Goal: Check status: Check status

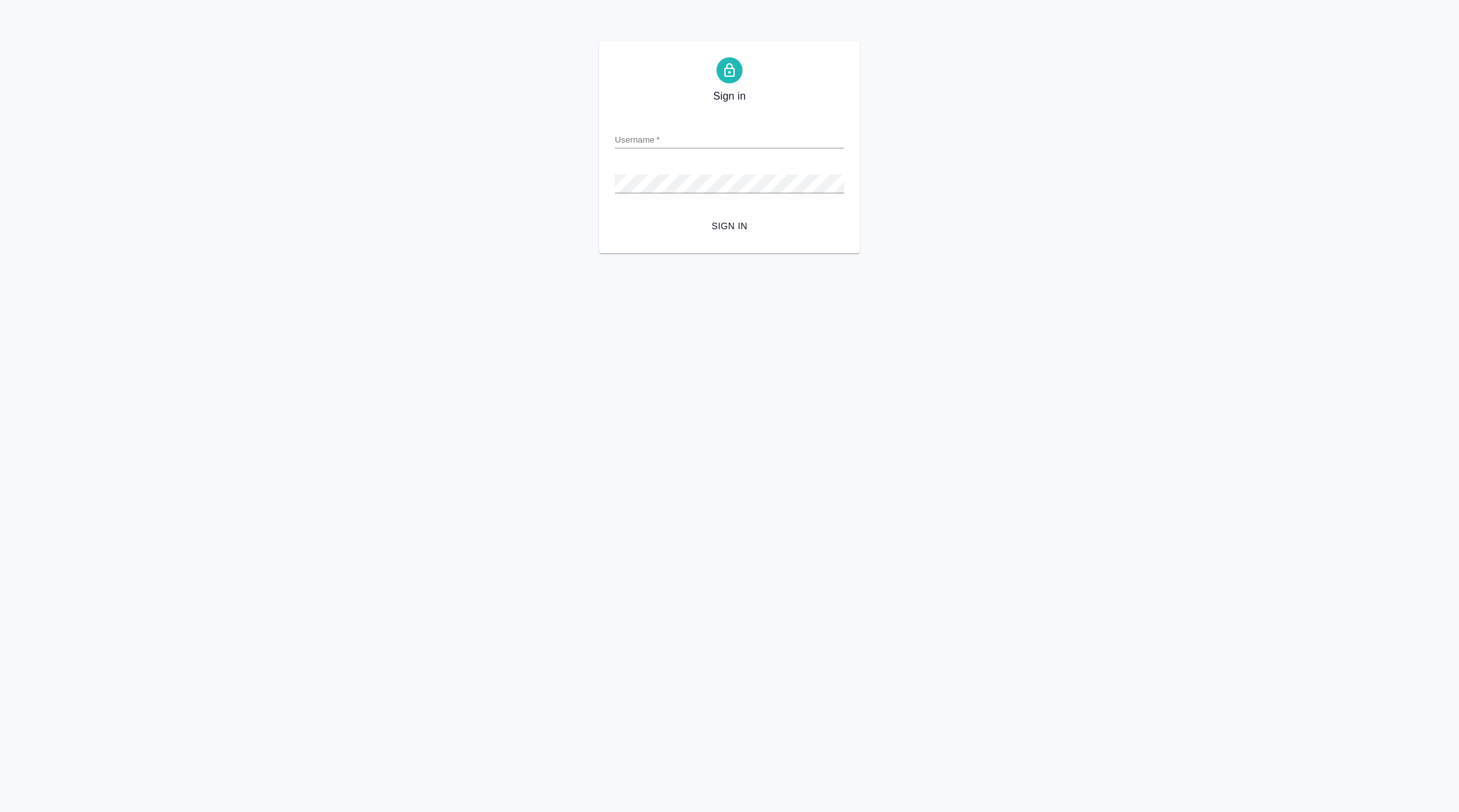
type input "v.koren@awatera.com"
click at [716, 234] on button "Sign in" at bounding box center [729, 227] width 229 height 24
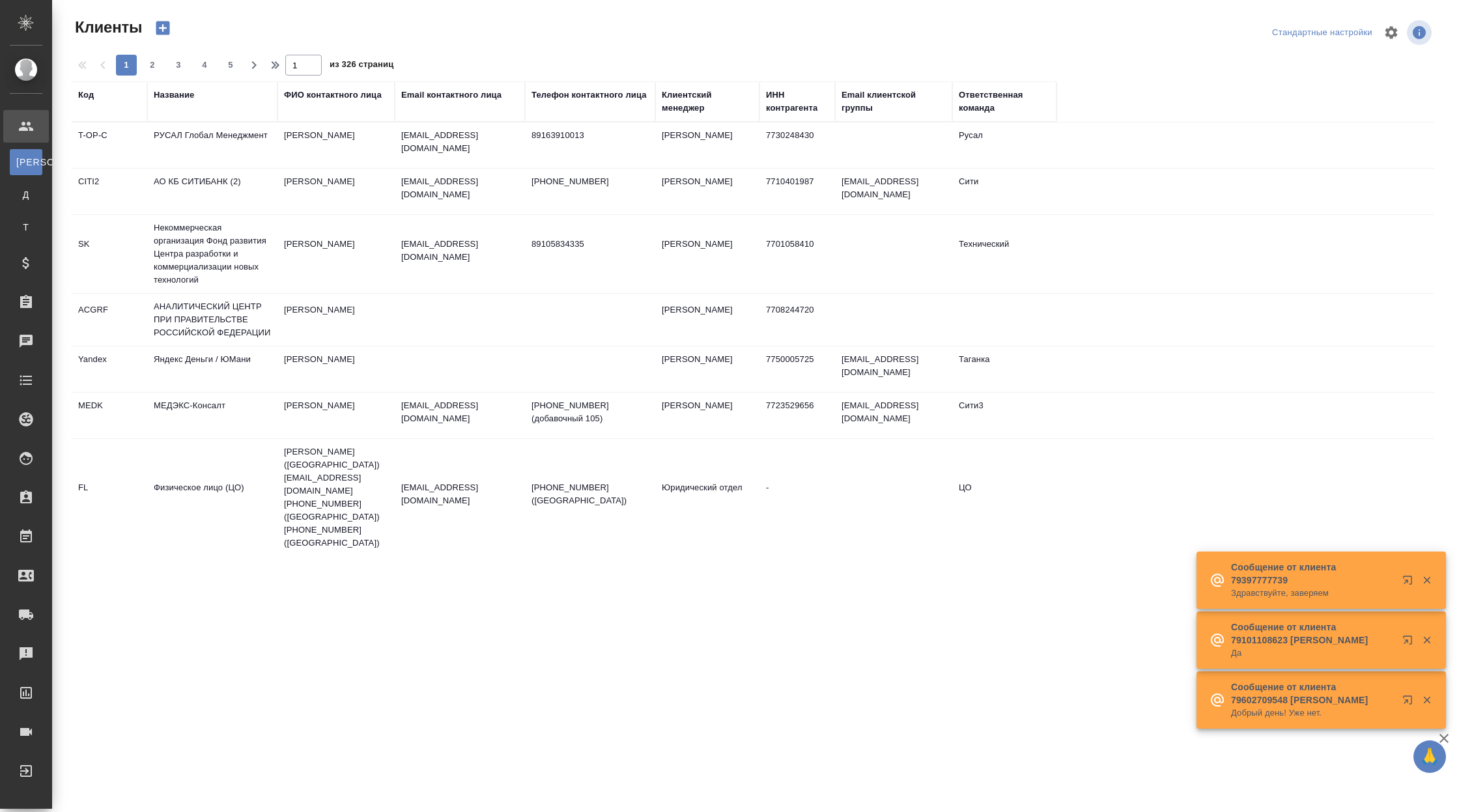
select select "RU"
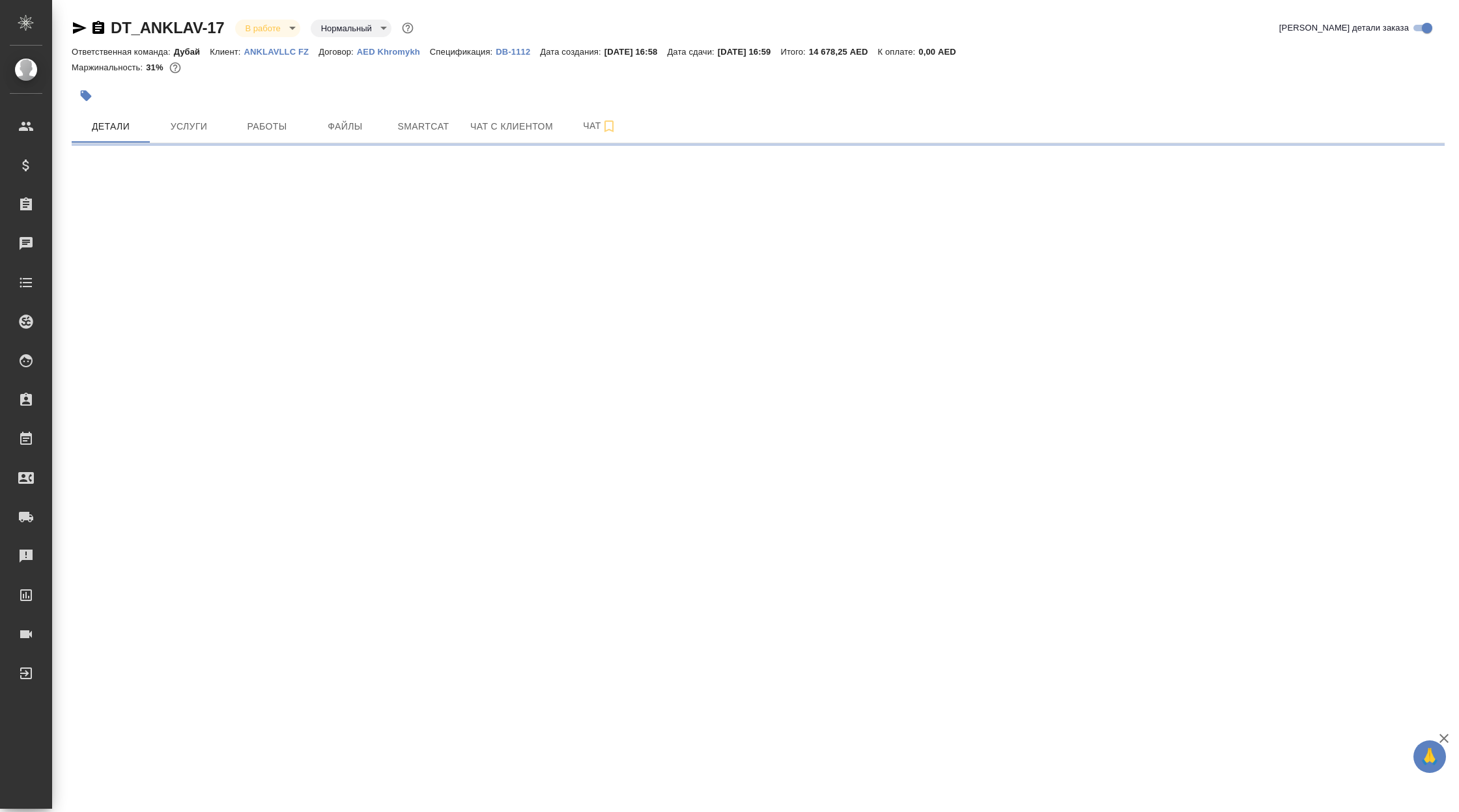
select select "RU"
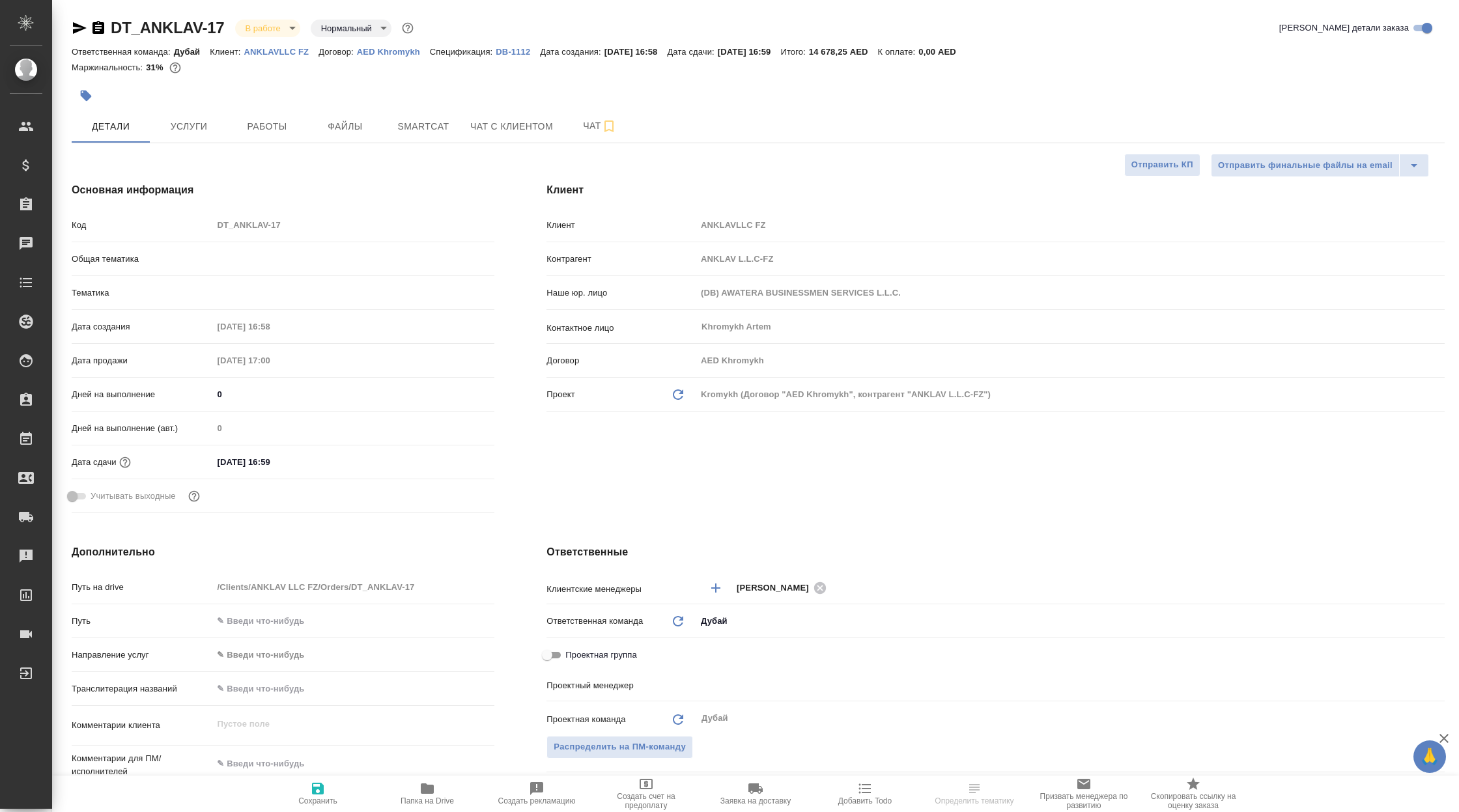
type textarea "x"
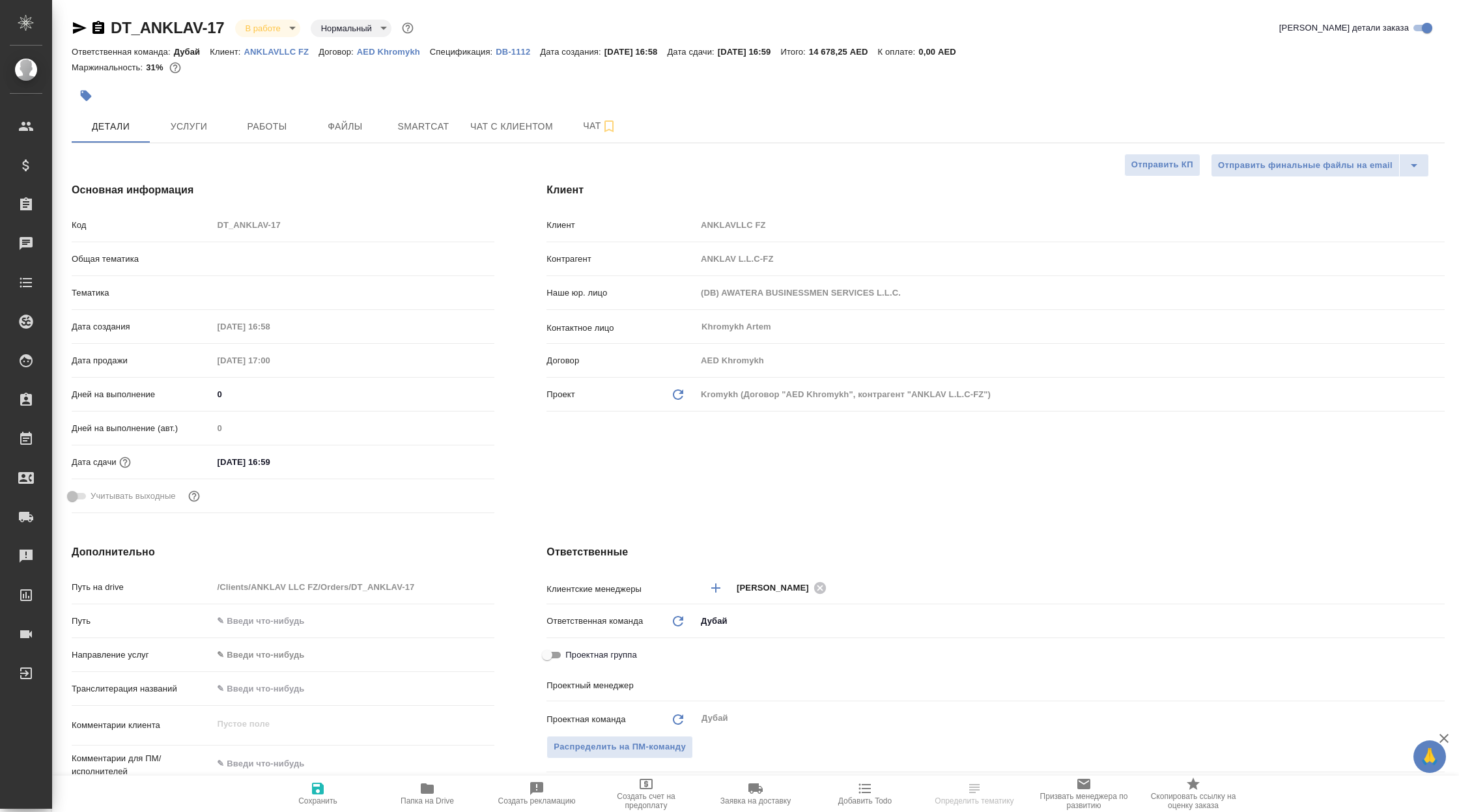
type textarea "x"
type input "Solokha Petro"
type textarea "x"
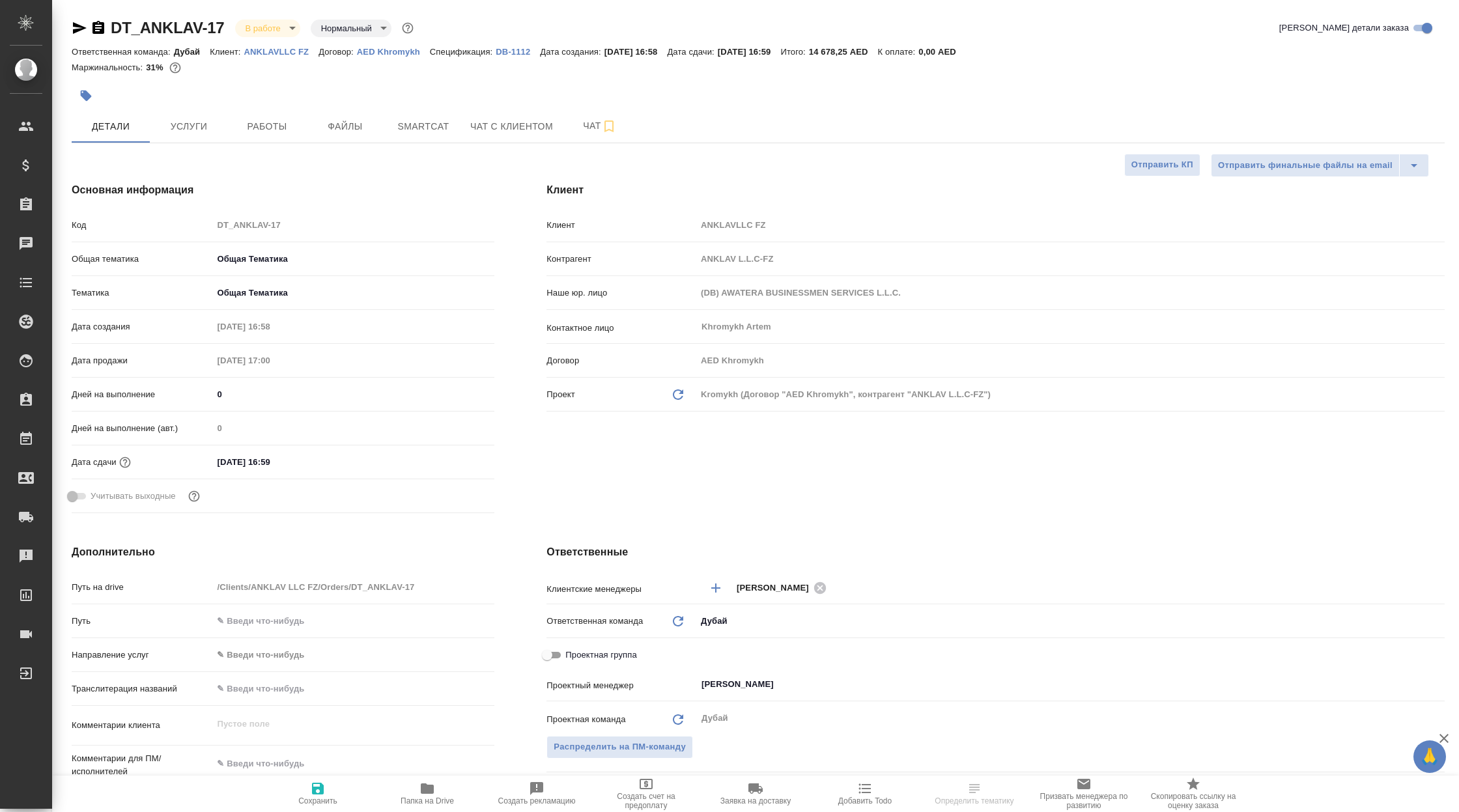
type textarea "x"
click at [295, 50] on p "ANKLAVLLC FZ" at bounding box center [281, 51] width 75 height 10
select select "RU"
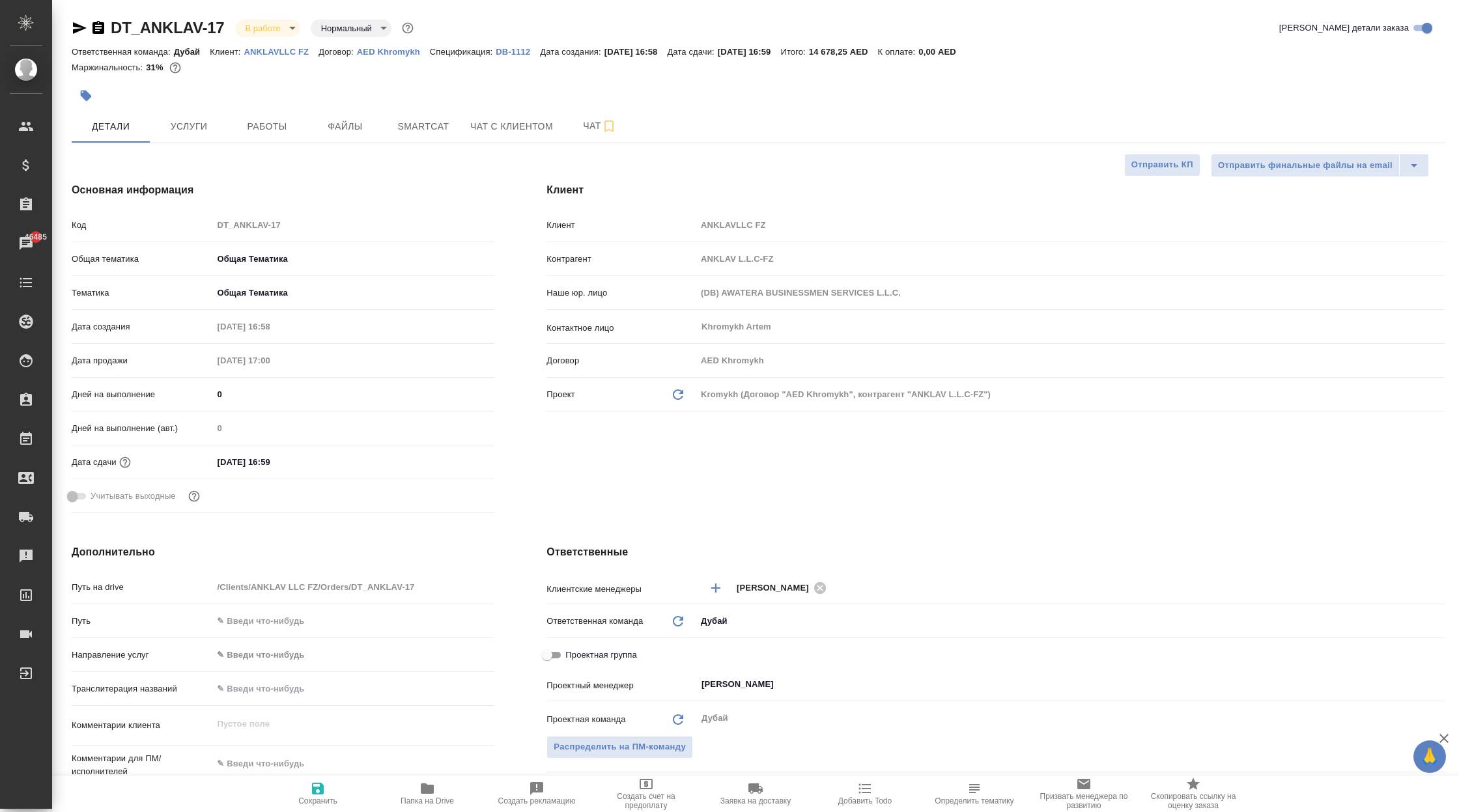
type textarea "x"
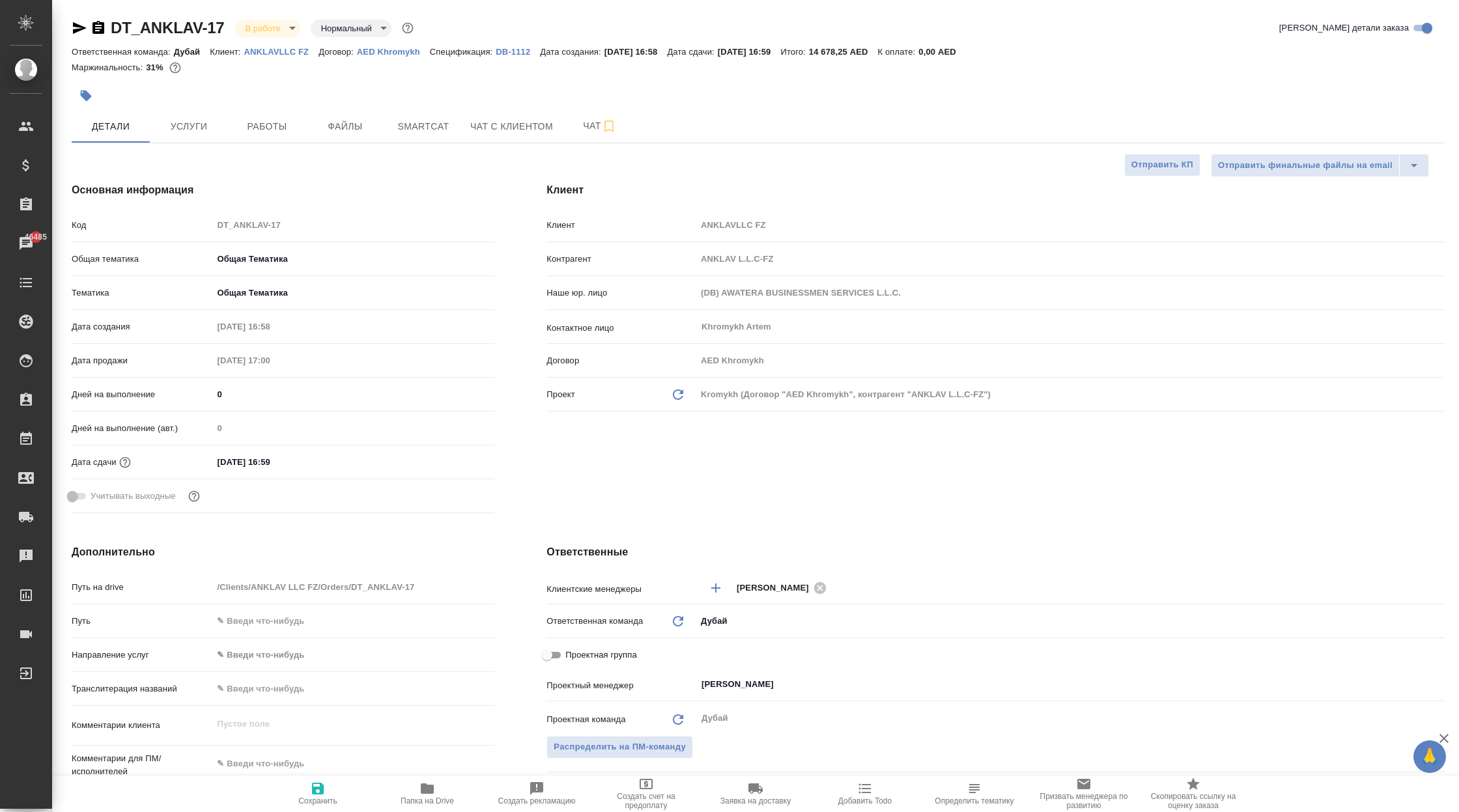
type textarea "x"
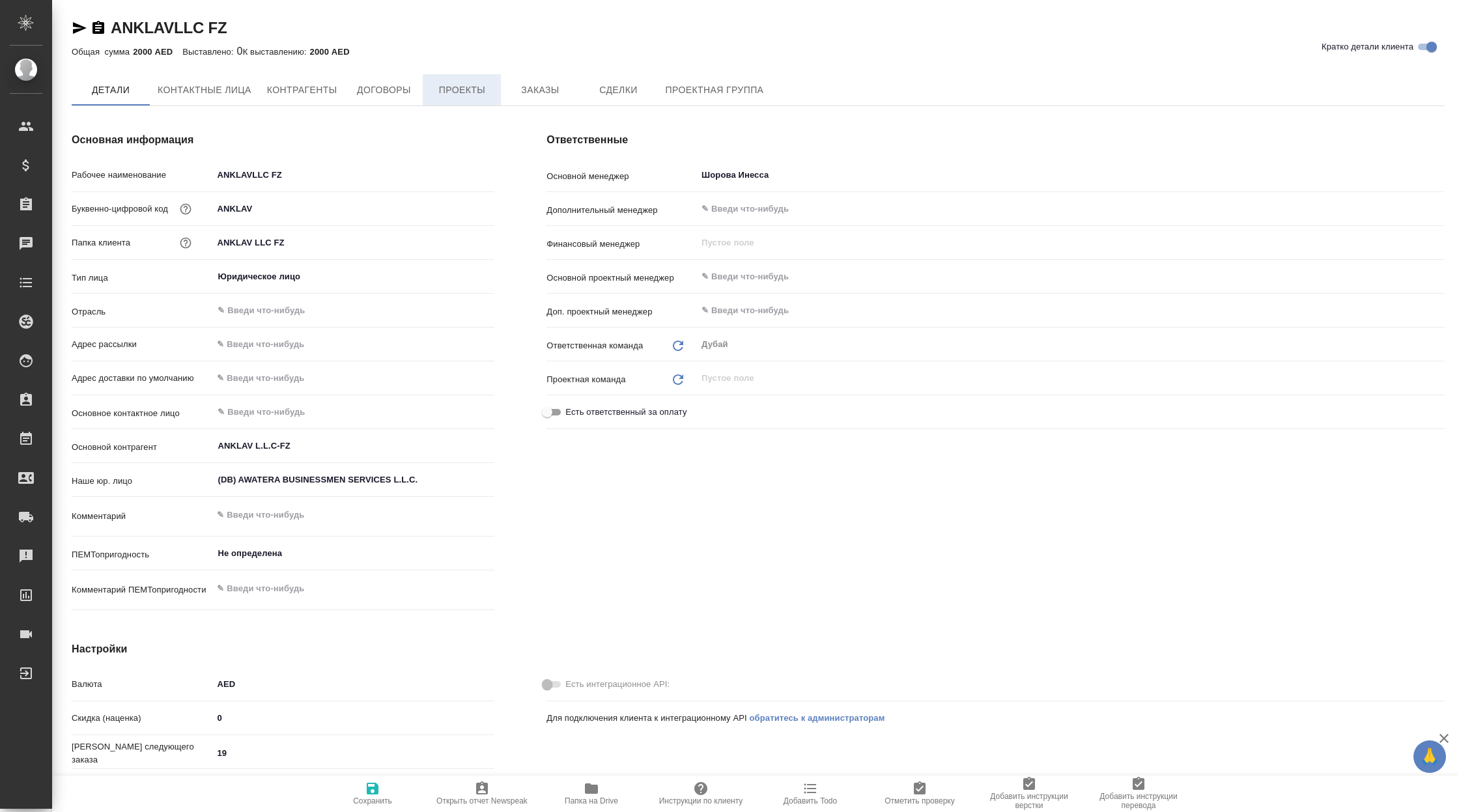
type textarea "x"
click at [542, 94] on span "Заказы" at bounding box center [539, 91] width 63 height 17
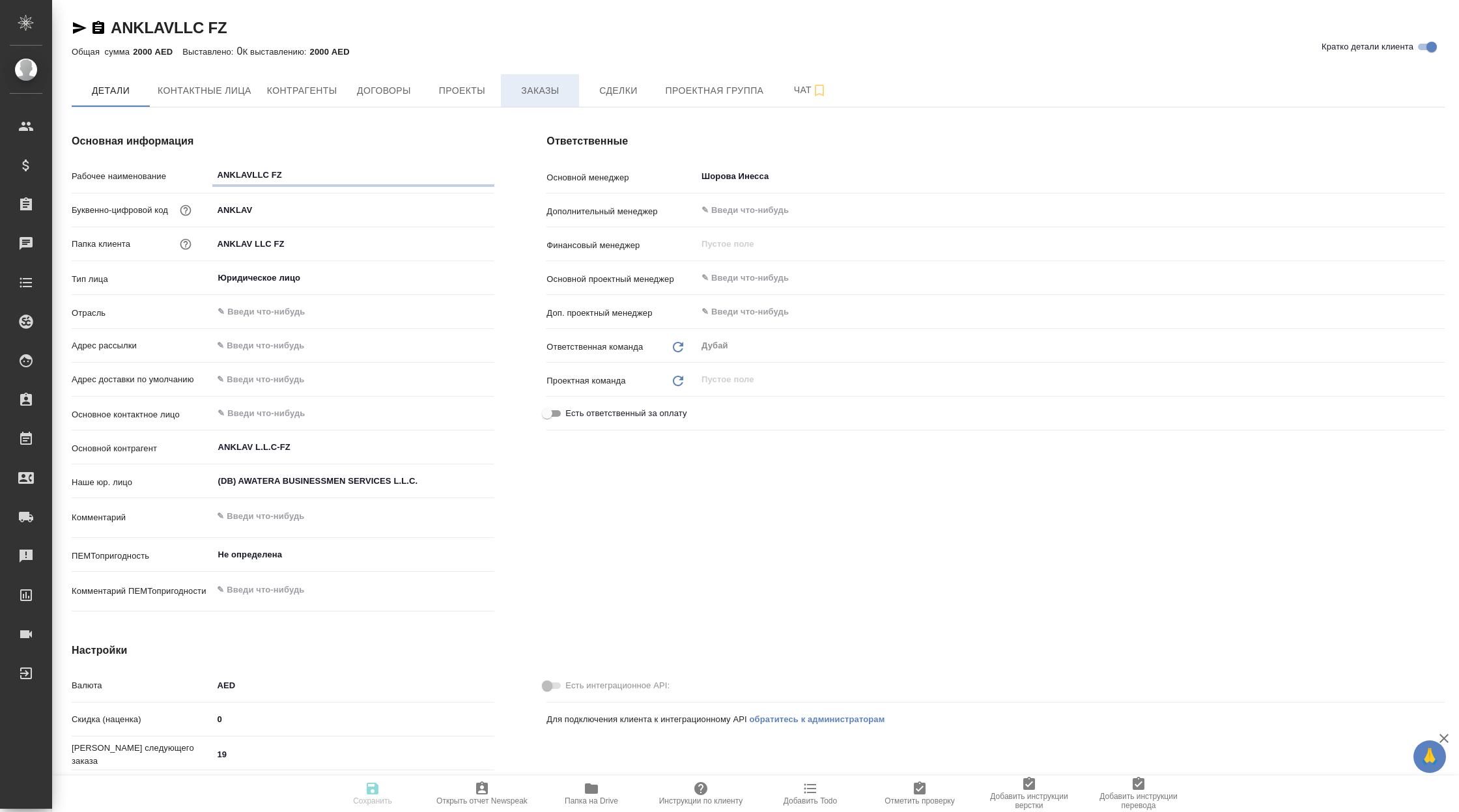
type textarea "x"
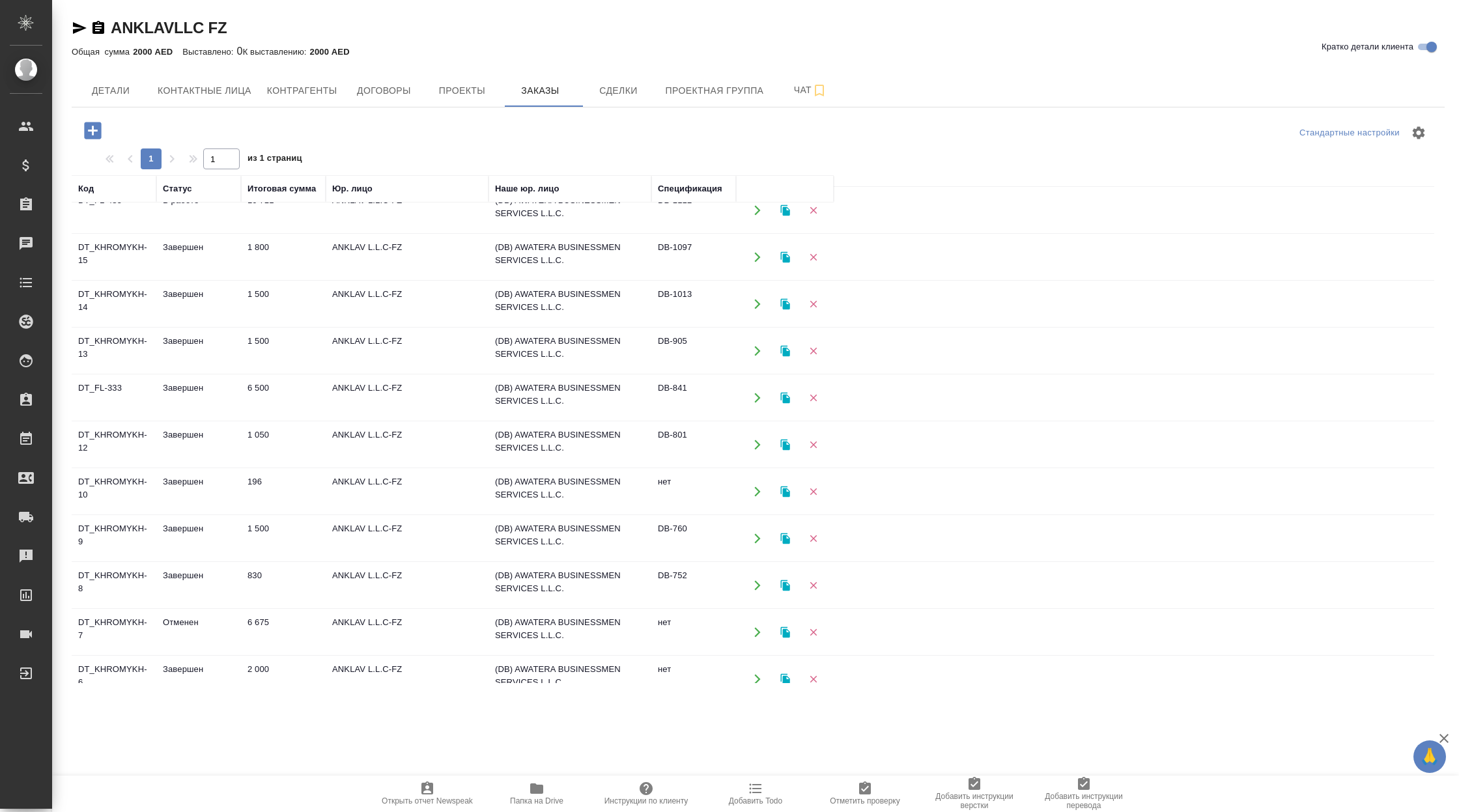
scroll to position [405, 0]
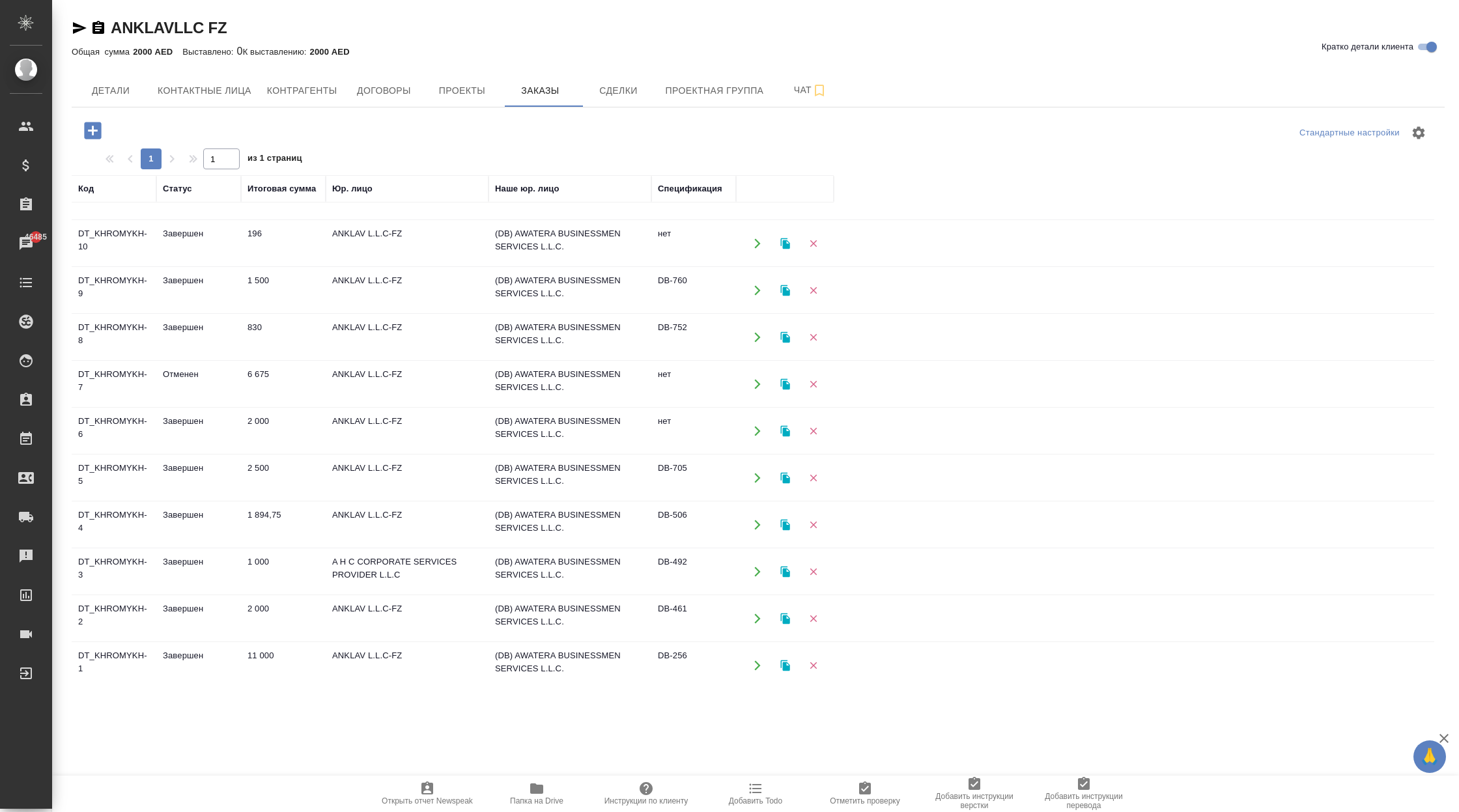
click at [386, 661] on td "ANKLAV L.L.C-FZ" at bounding box center [407, 665] width 163 height 45
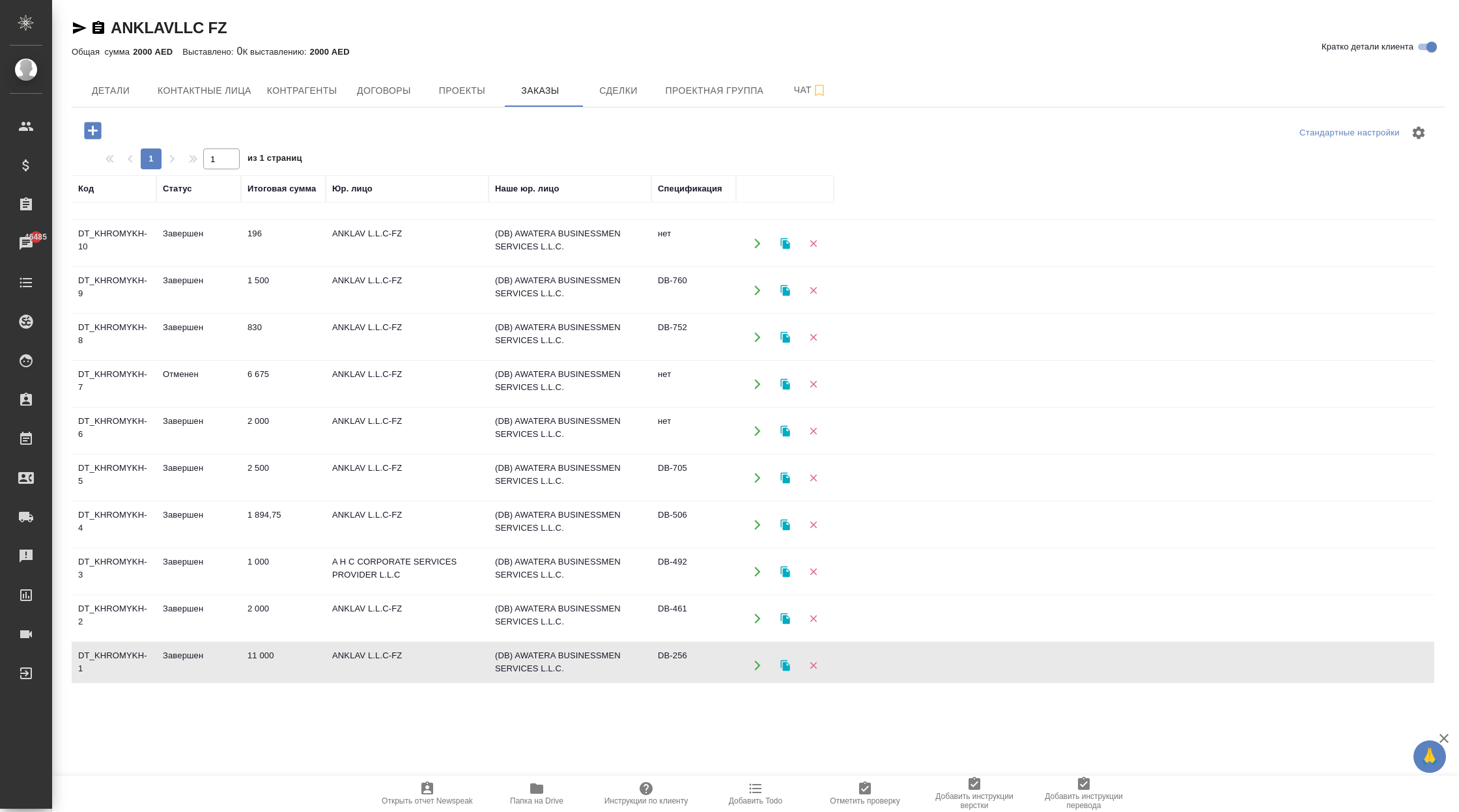
click at [386, 661] on td "ANKLAV L.L.C-FZ" at bounding box center [407, 665] width 163 height 45
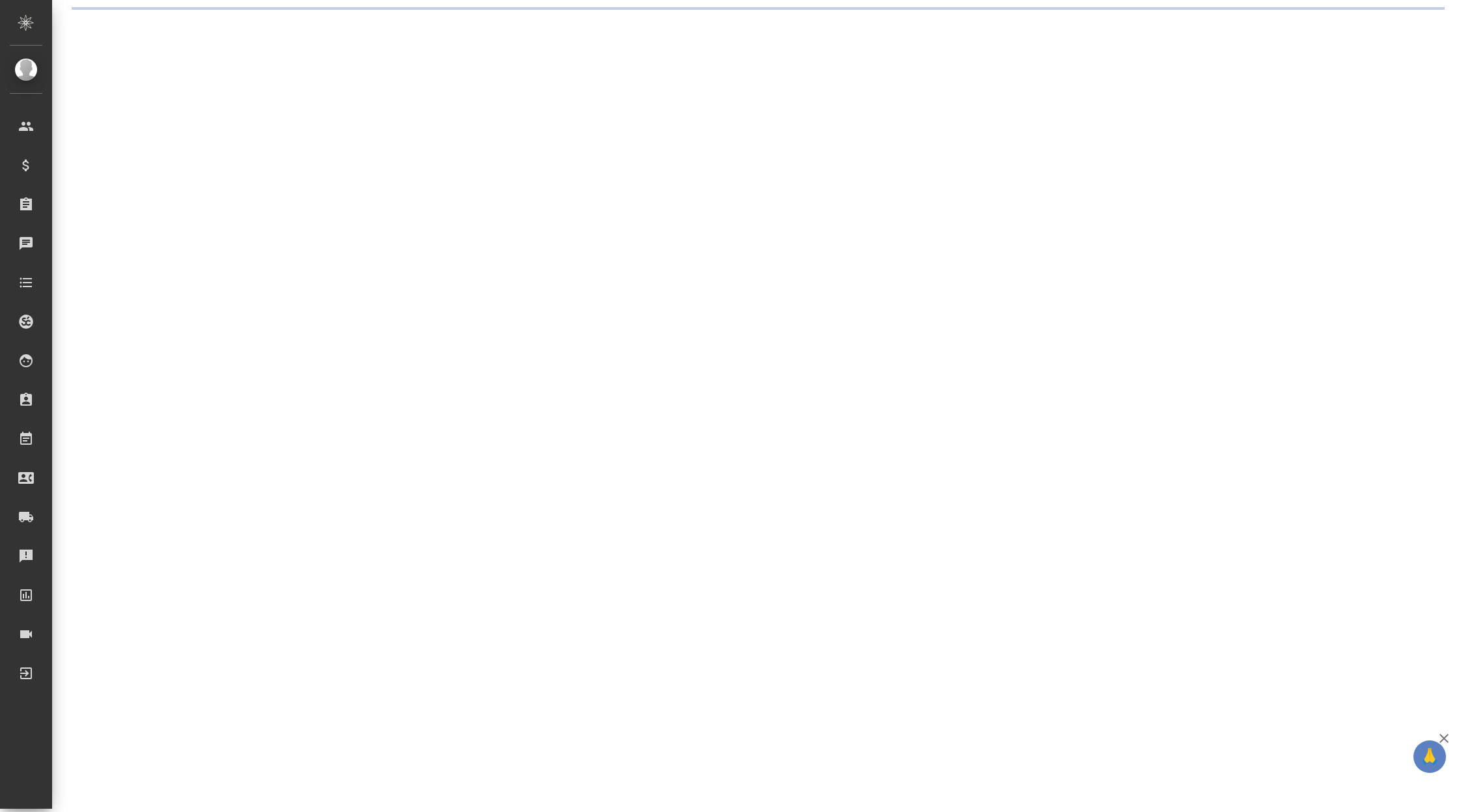
select select "RU"
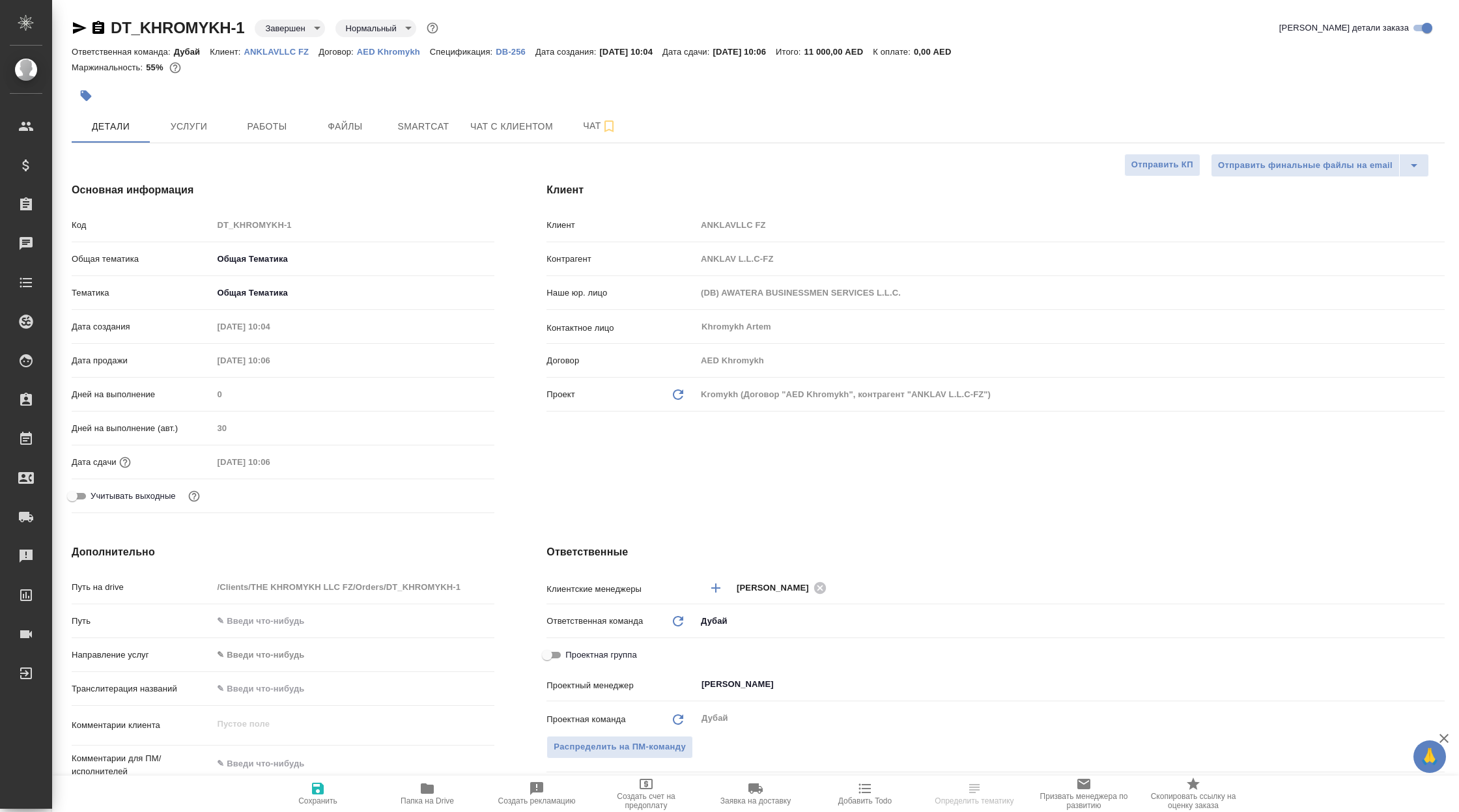
type textarea "x"
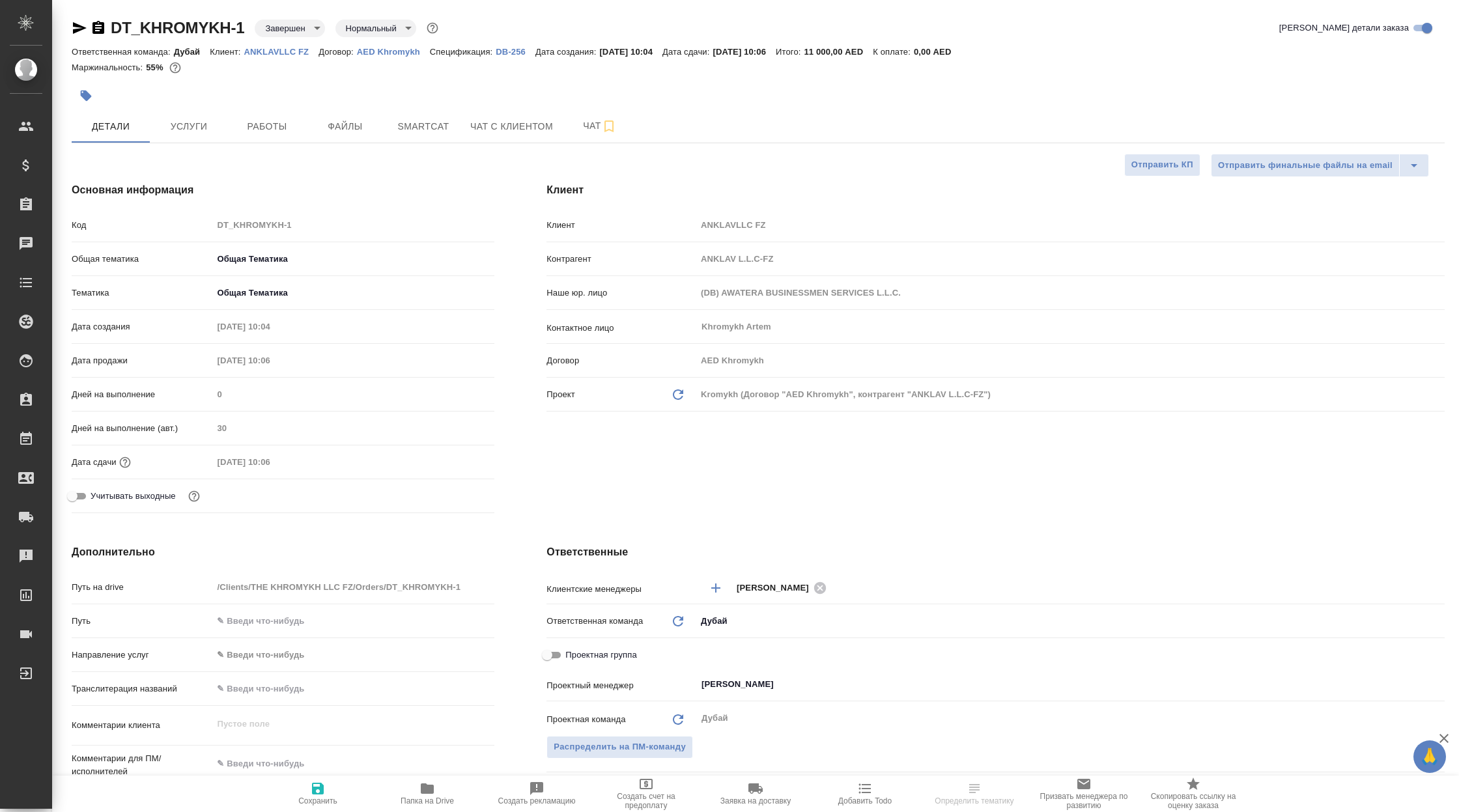
type textarea "x"
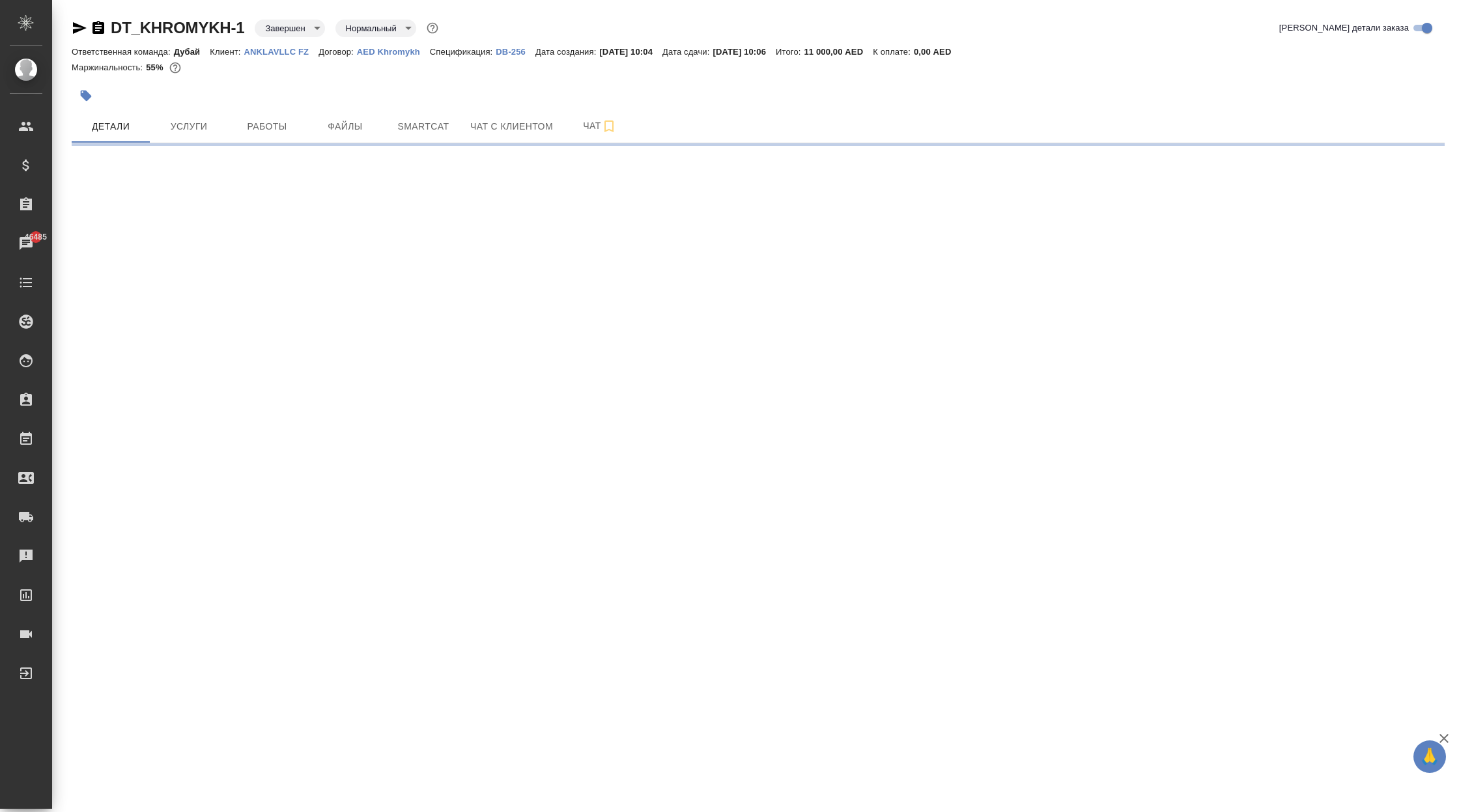
select select "RU"
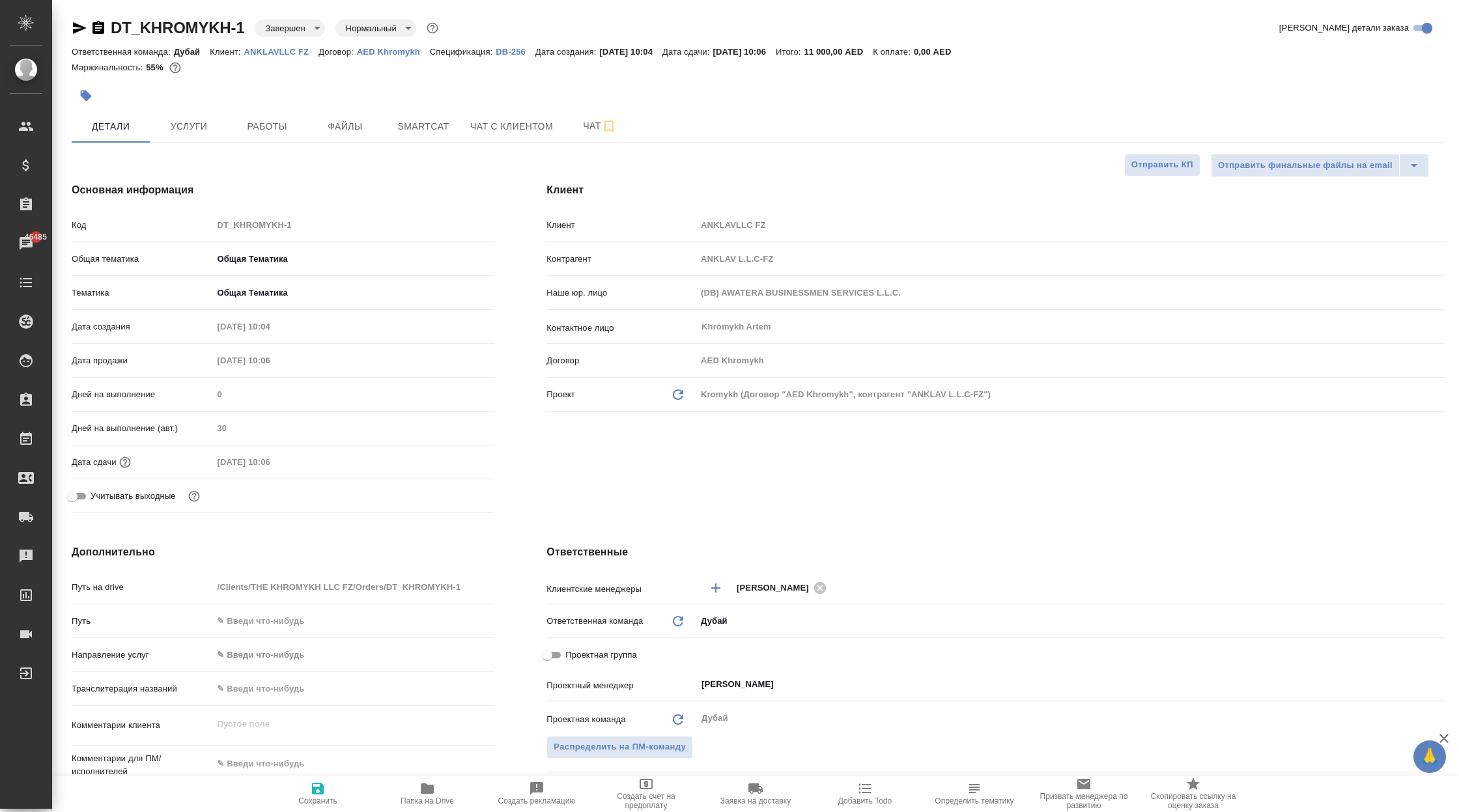
type textarea "x"
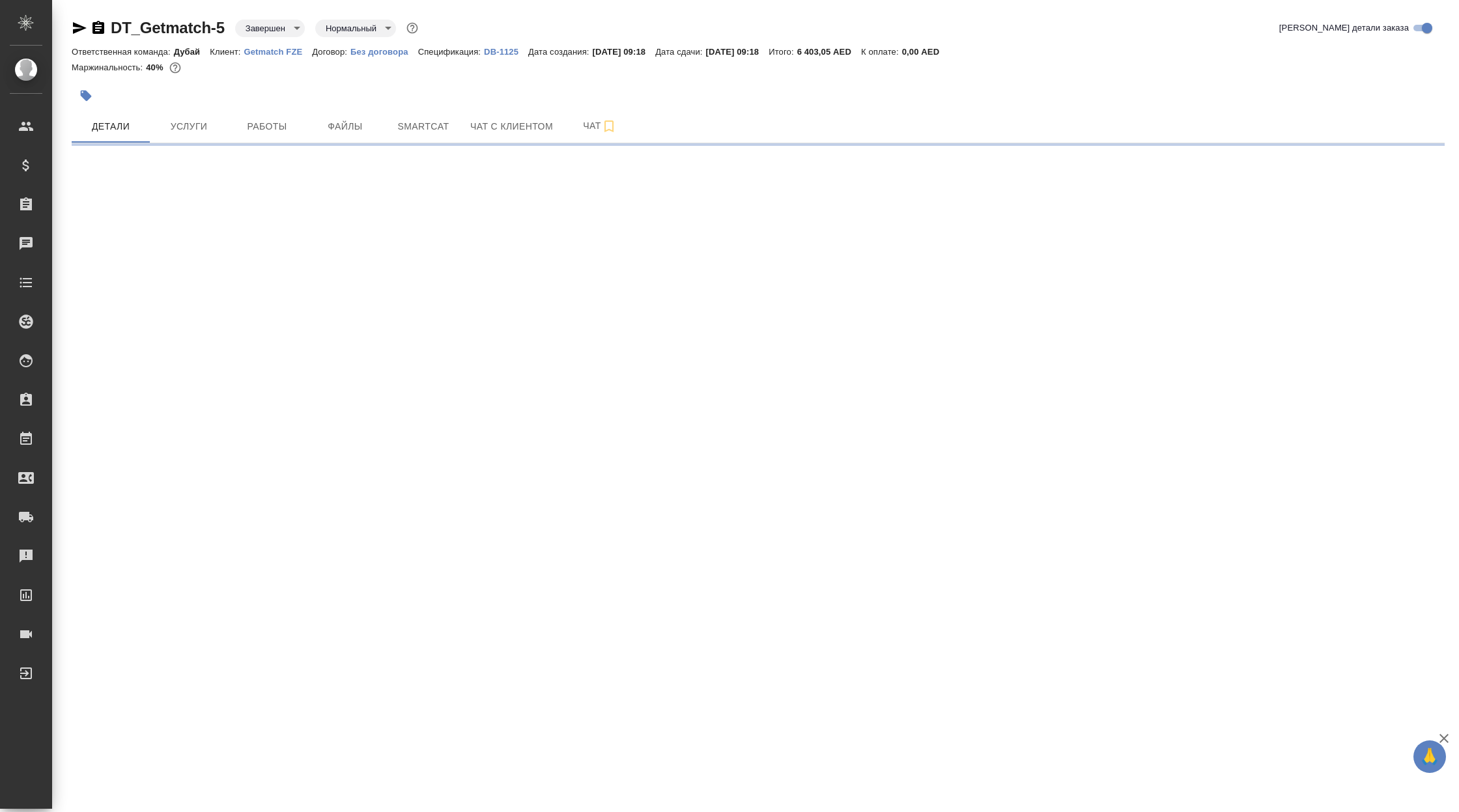
select select "RU"
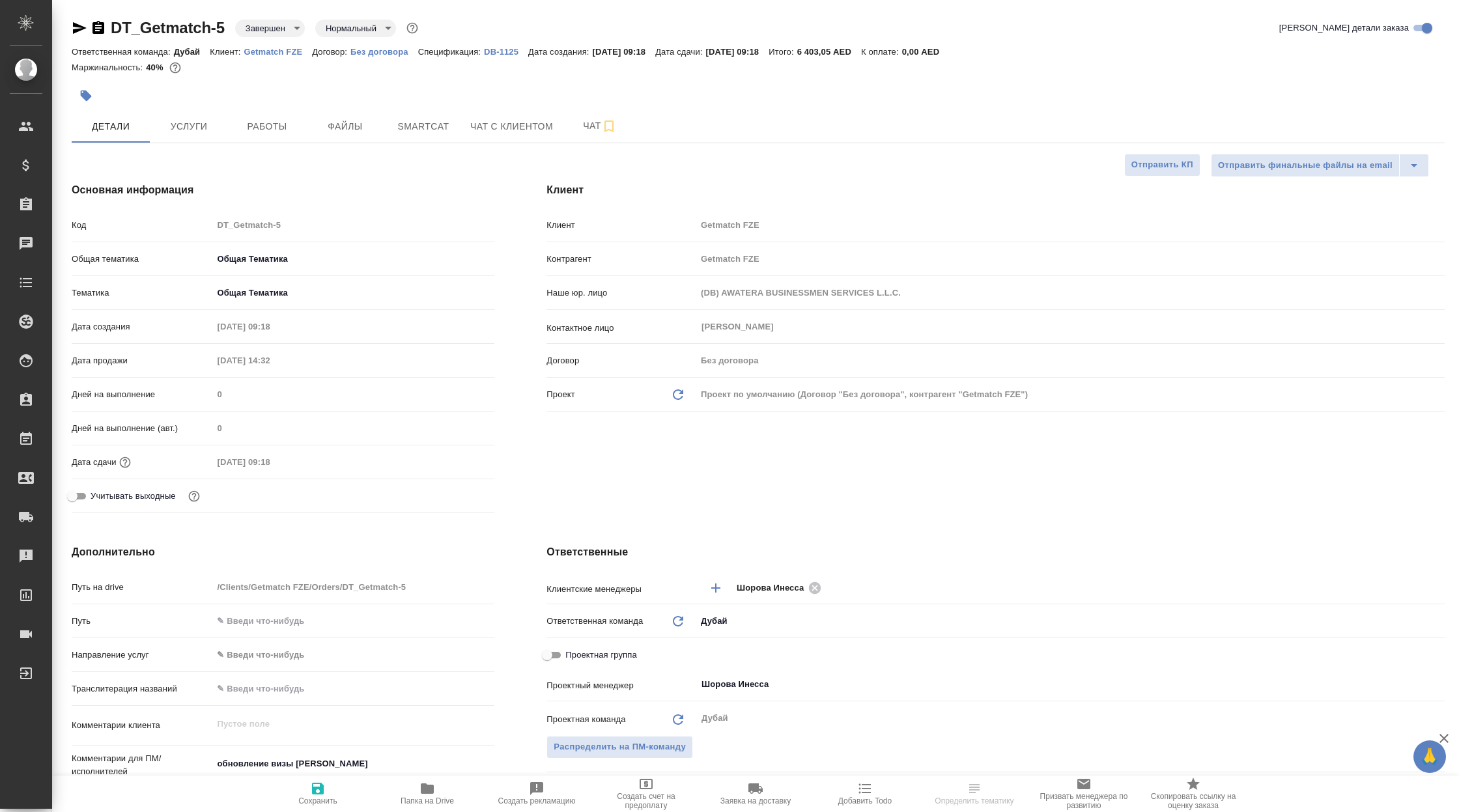
type textarea "x"
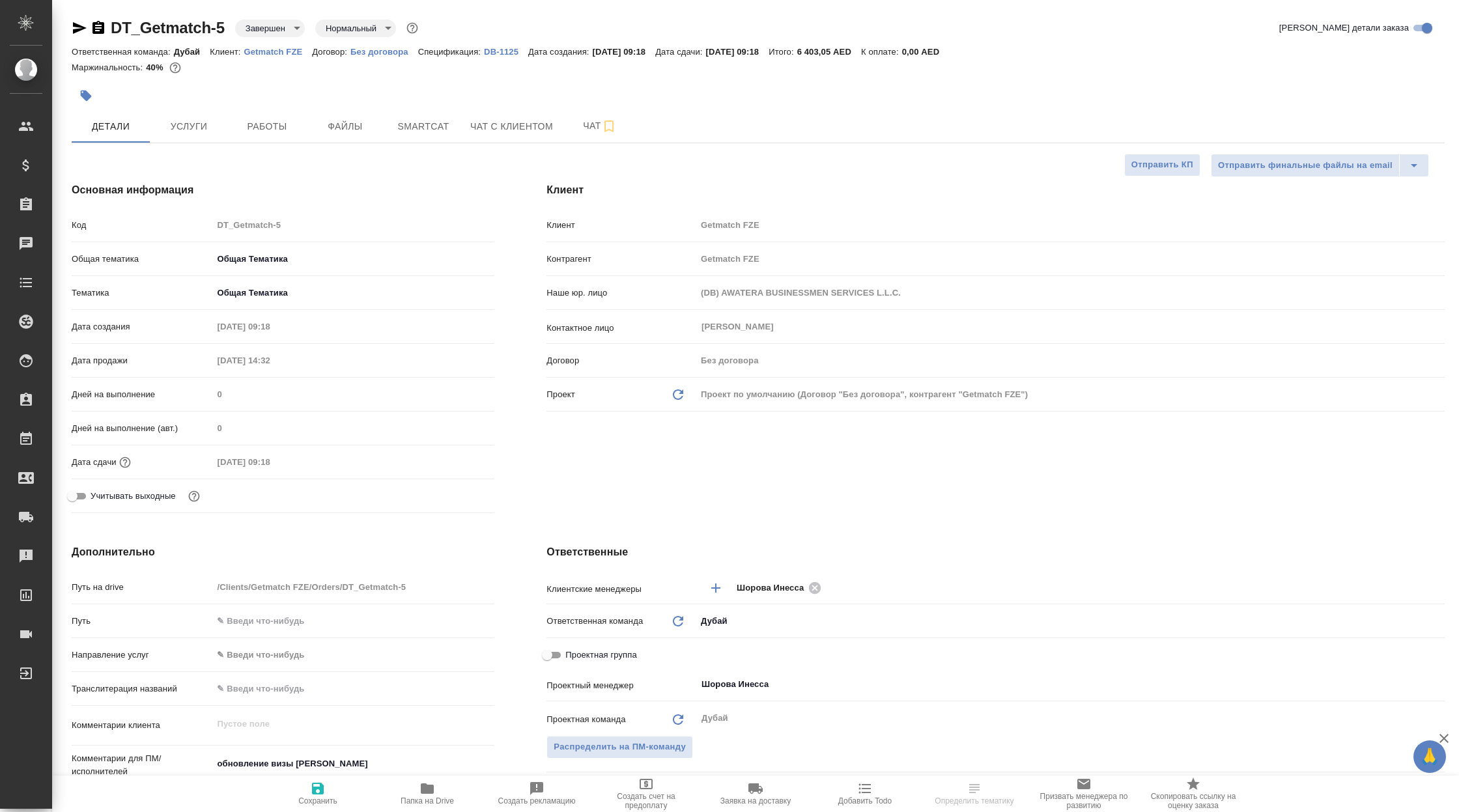
type textarea "x"
click at [280, 48] on p "Getmatch FZE" at bounding box center [278, 51] width 69 height 10
select select "RU"
type textarea "x"
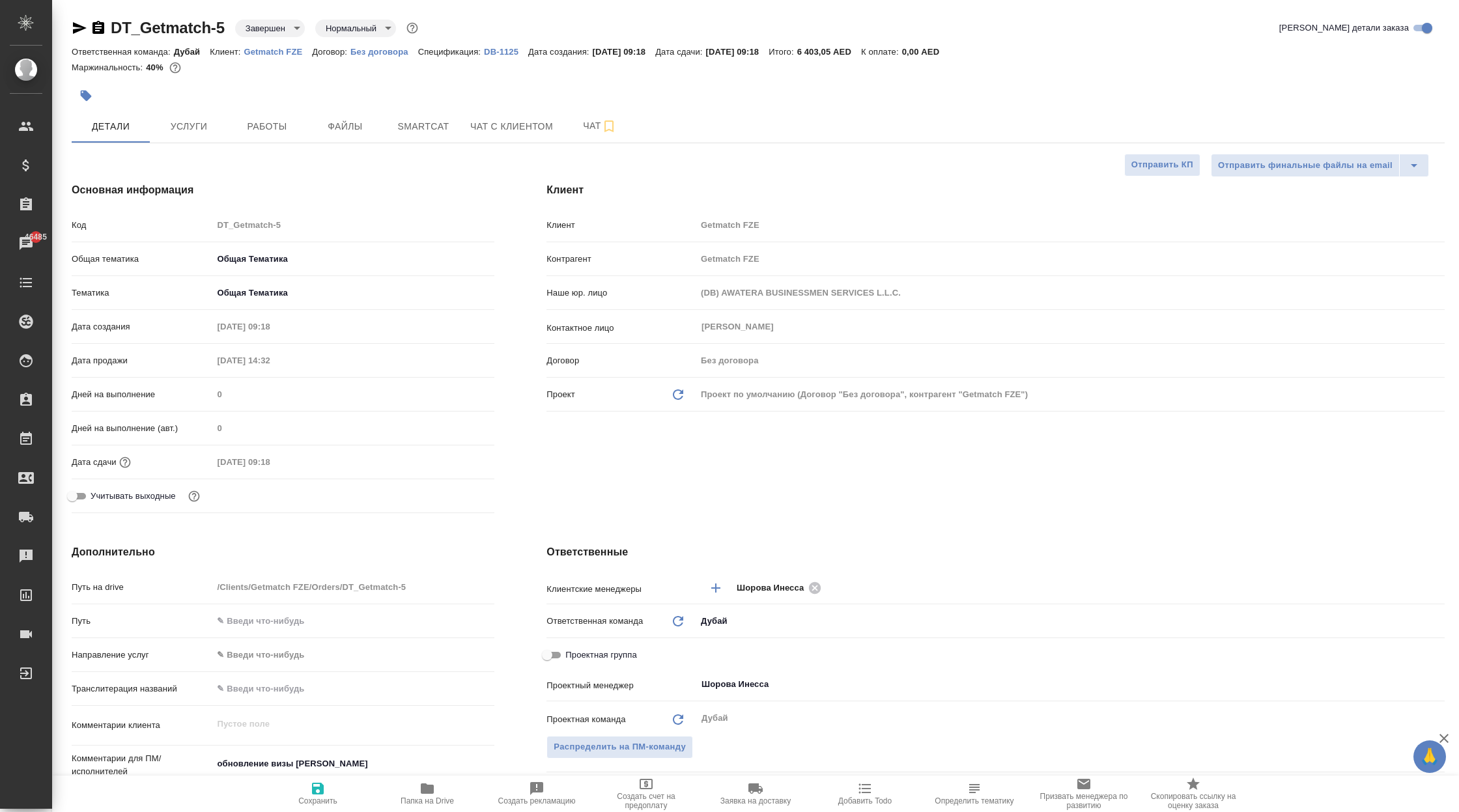
type textarea "x"
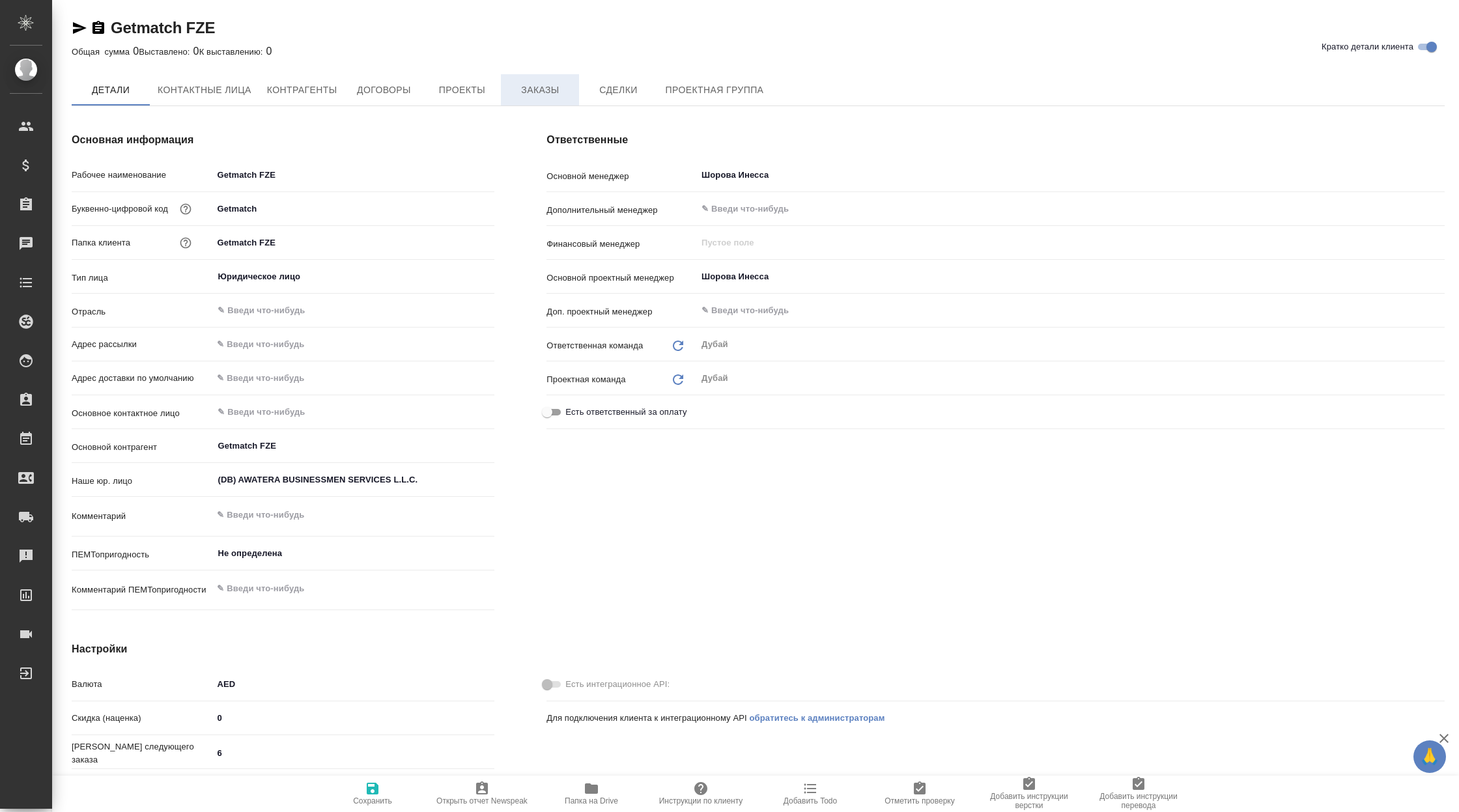
click at [561, 88] on span "Заказы" at bounding box center [539, 91] width 63 height 17
type textarea "x"
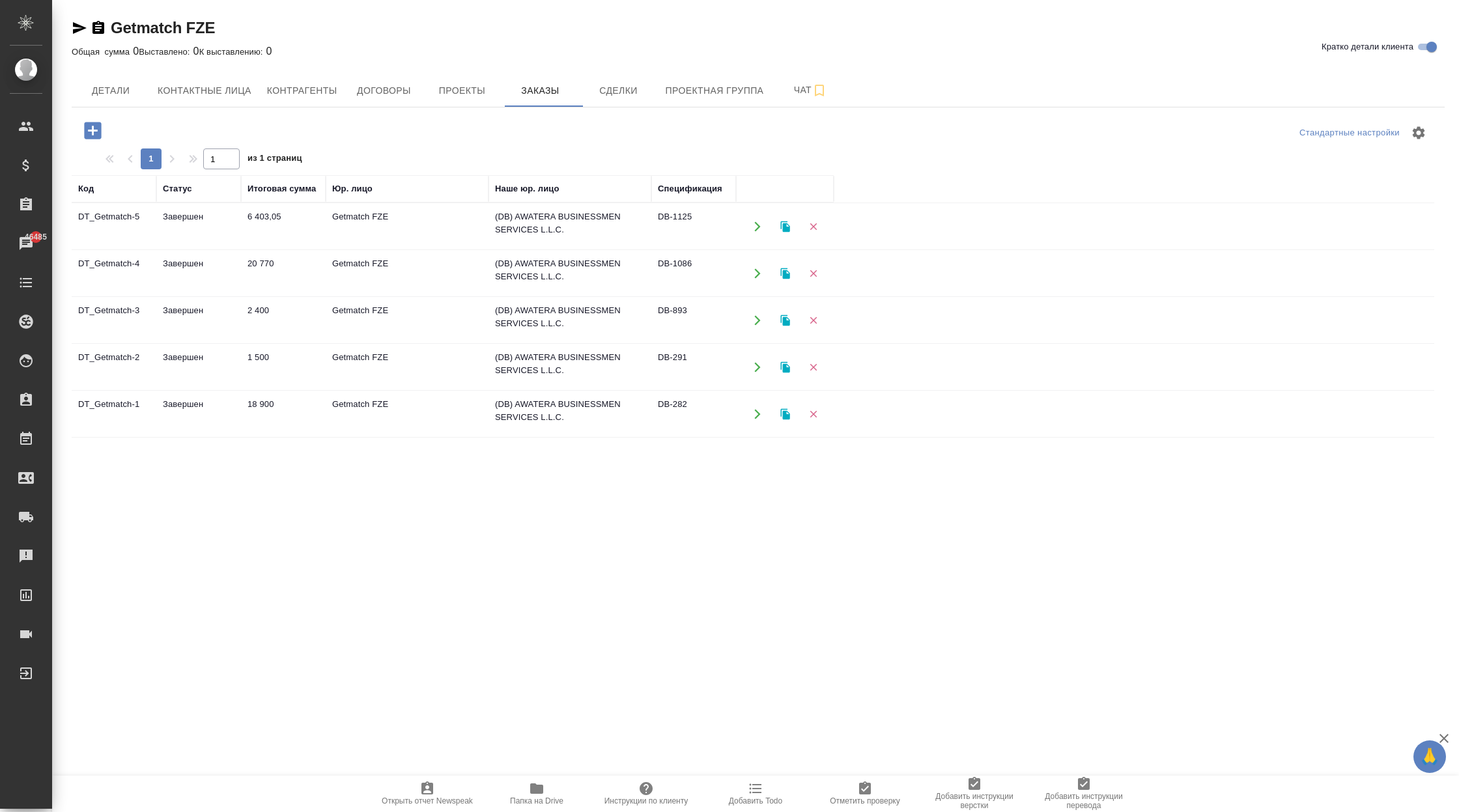
click at [239, 410] on td "Завершен" at bounding box center [199, 414] width 85 height 45
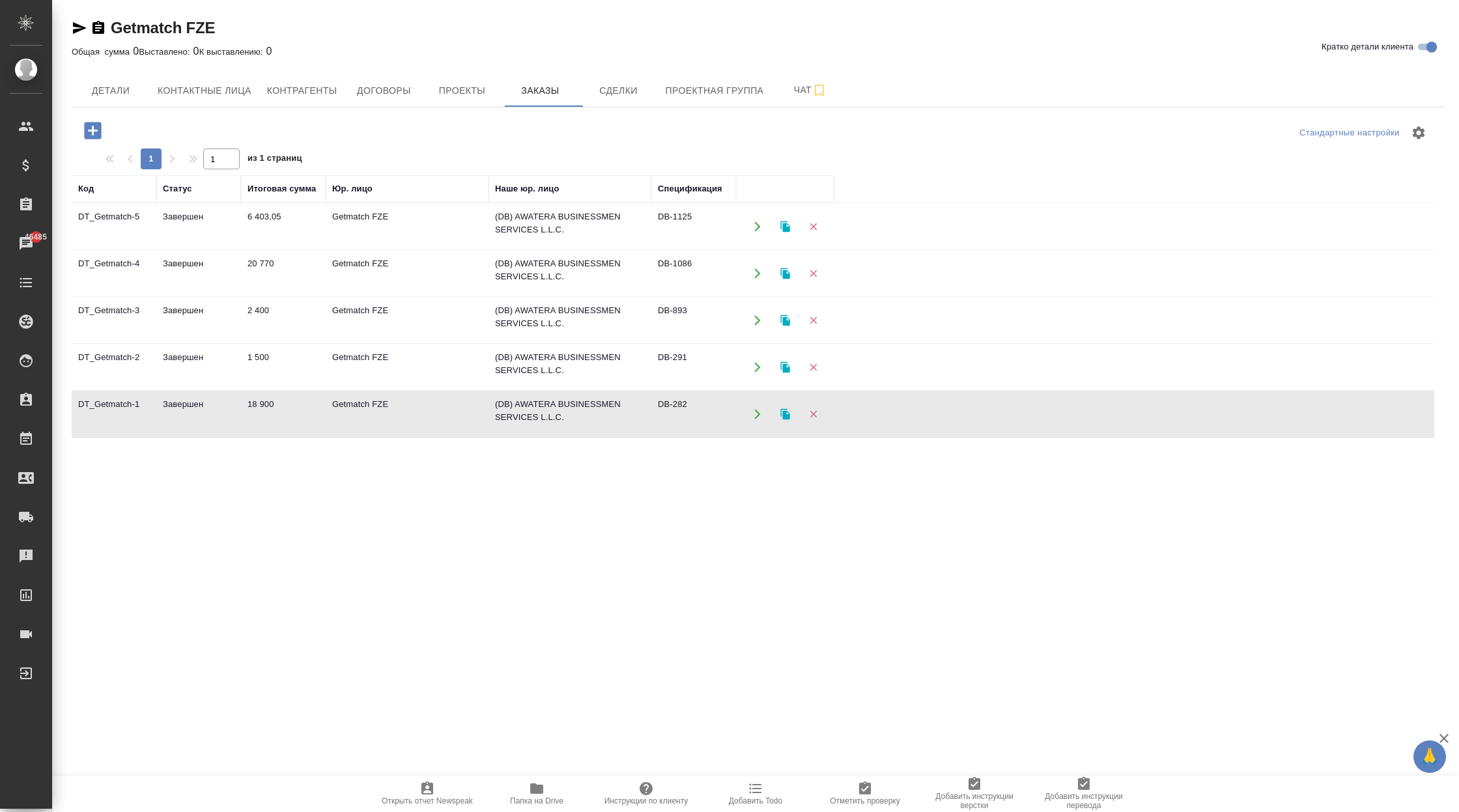
click at [239, 410] on td "Завершен" at bounding box center [199, 414] width 85 height 45
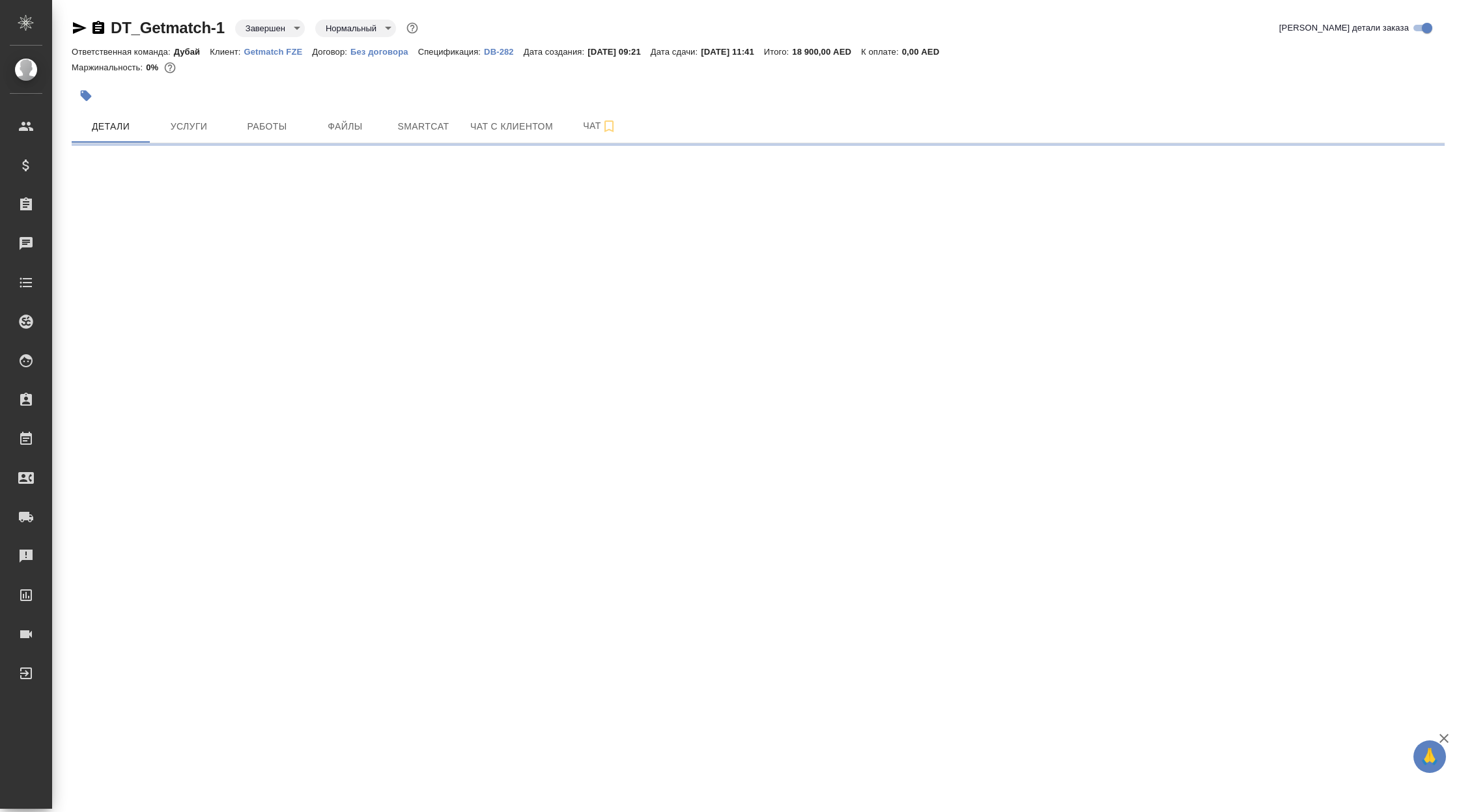
select select "RU"
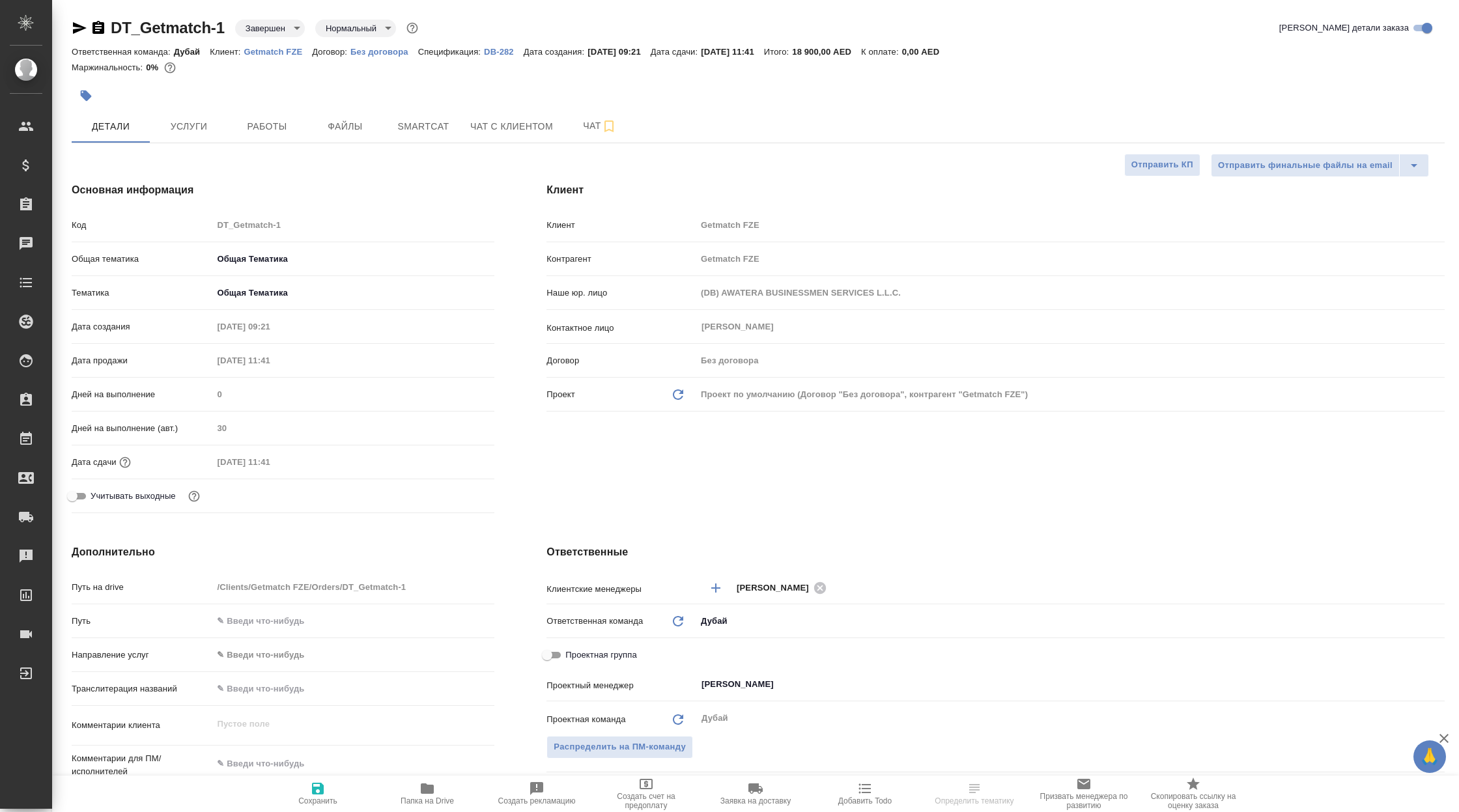
type textarea "x"
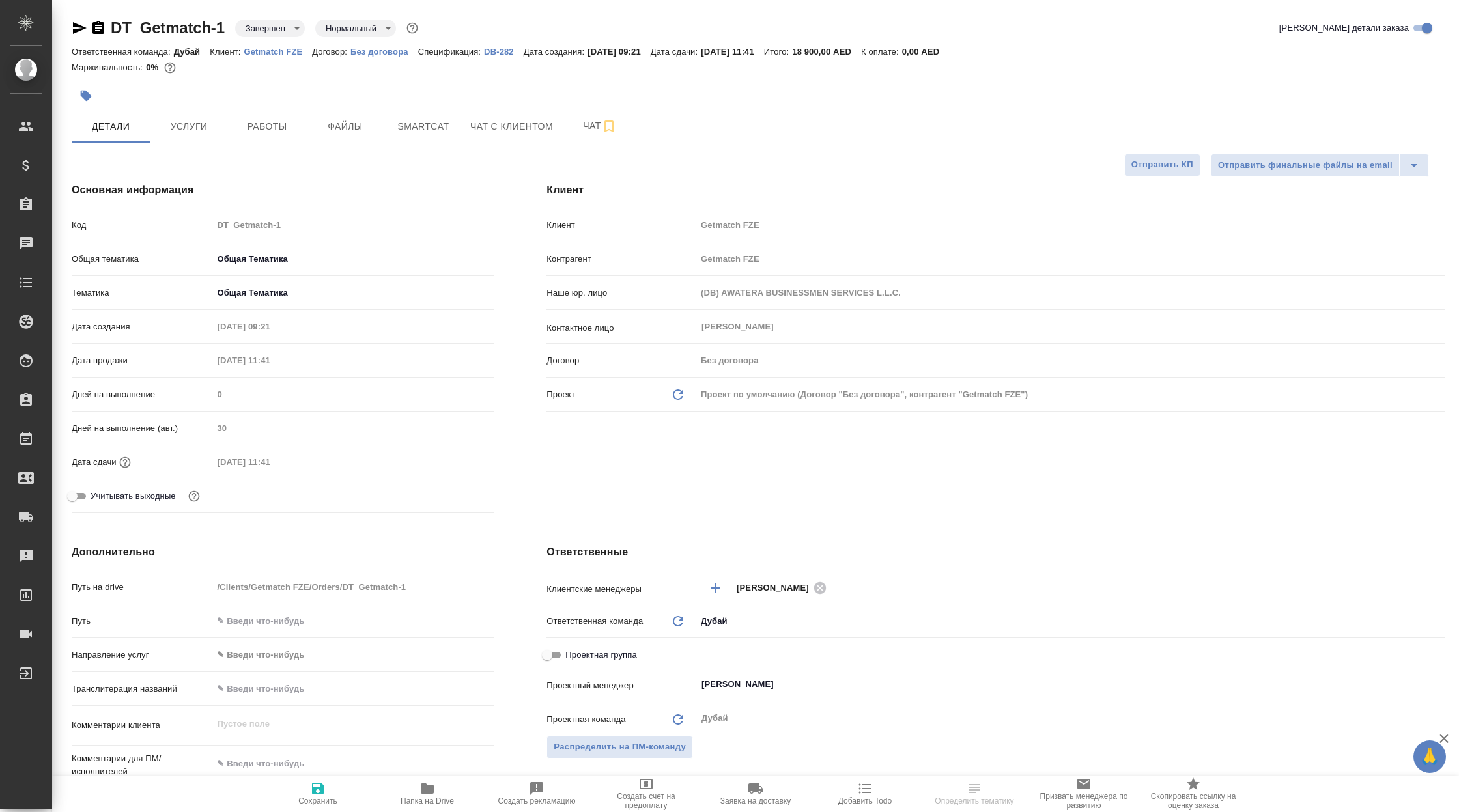
type textarea "x"
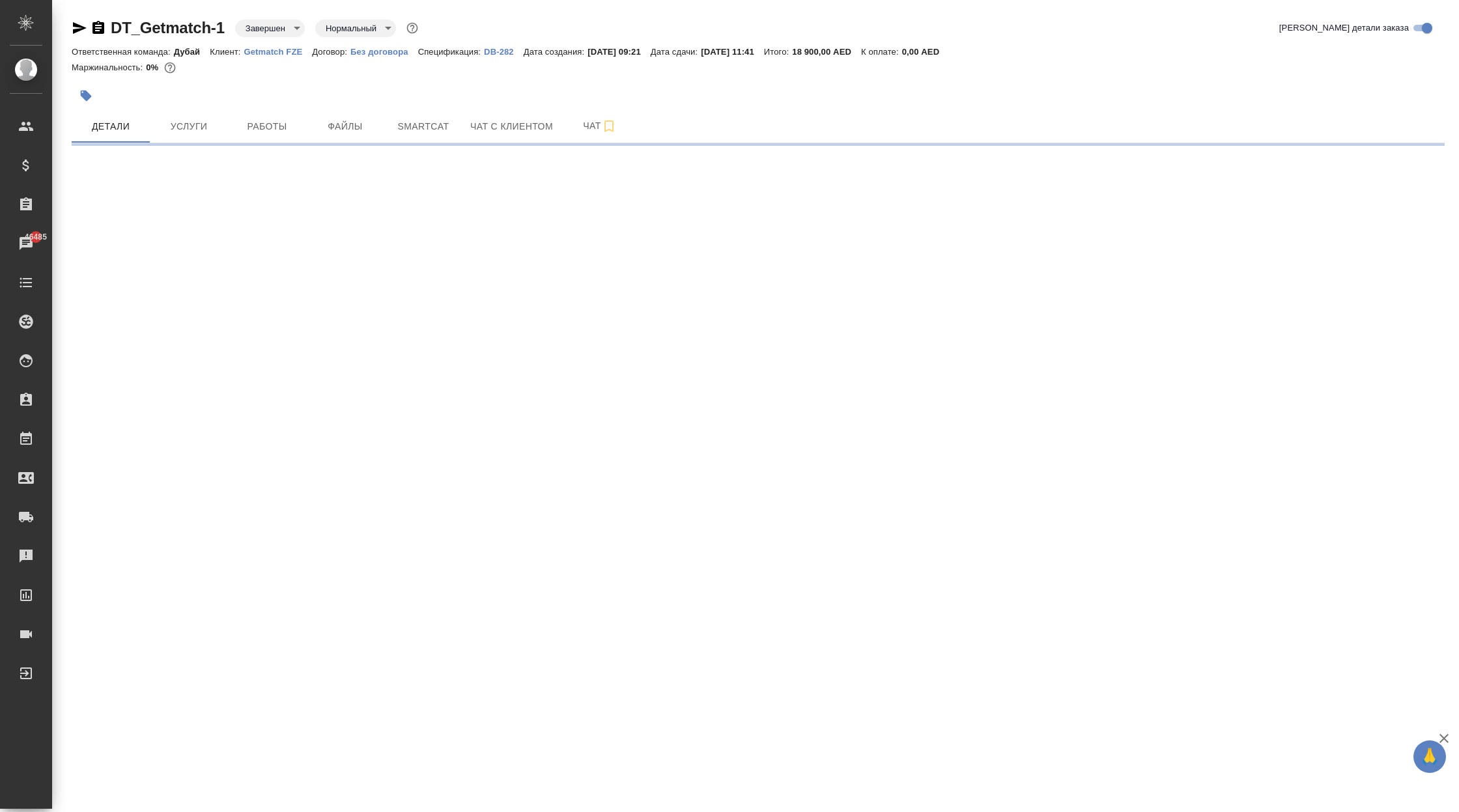
select select "RU"
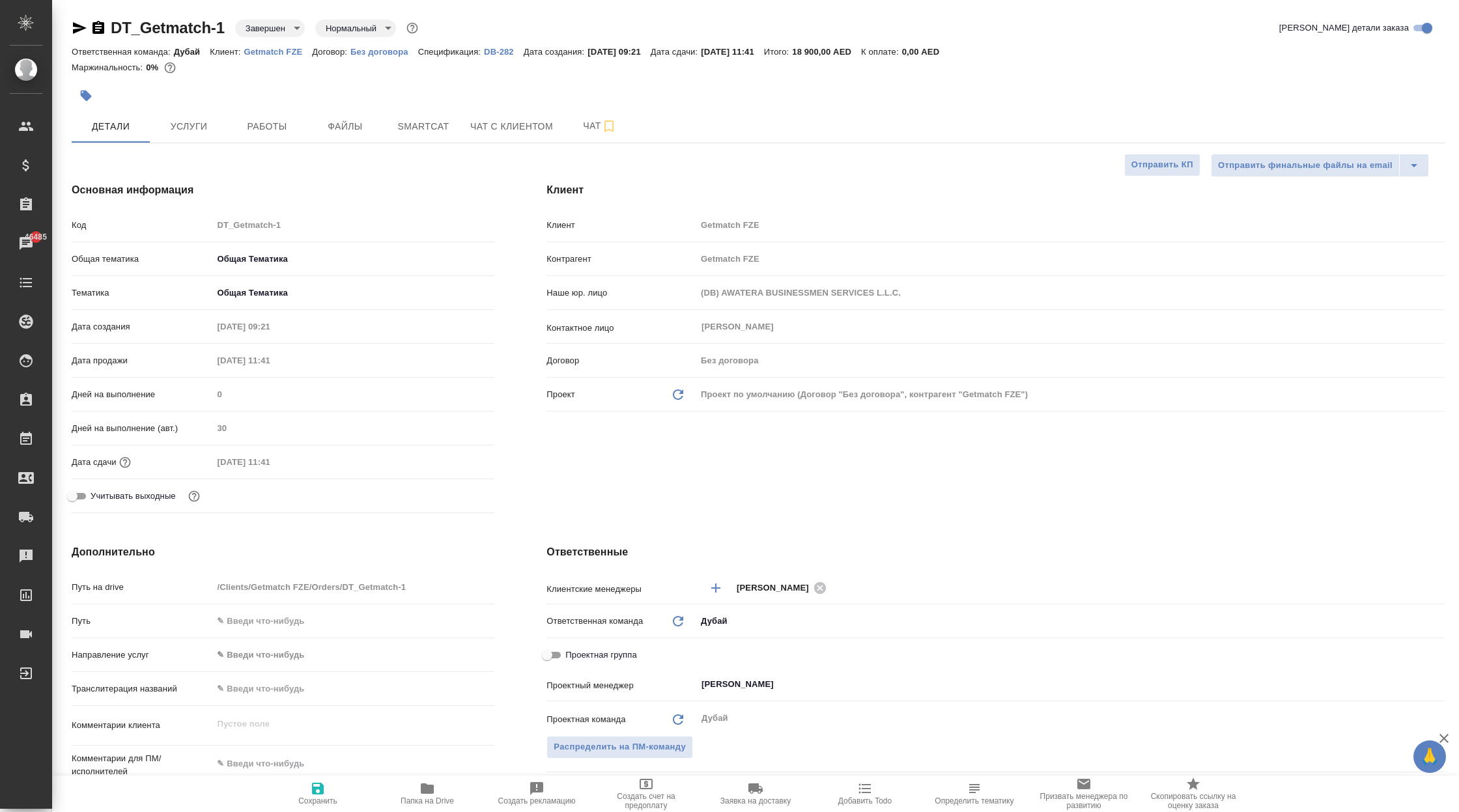
type textarea "x"
